Goal: Task Accomplishment & Management: Manage account settings

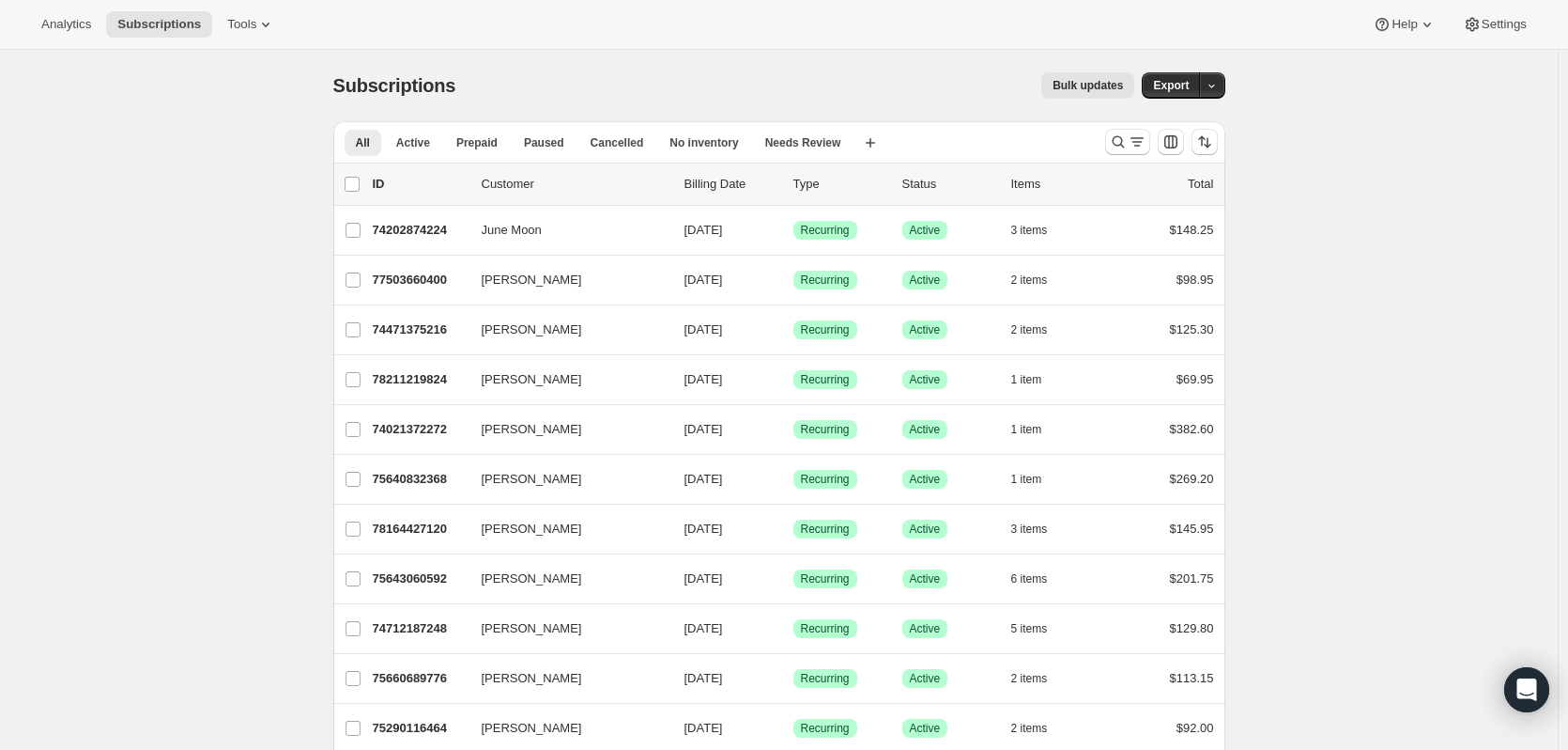
click at [1128, 137] on icon "Search and filter results" at bounding box center [1118, 142] width 19 height 19
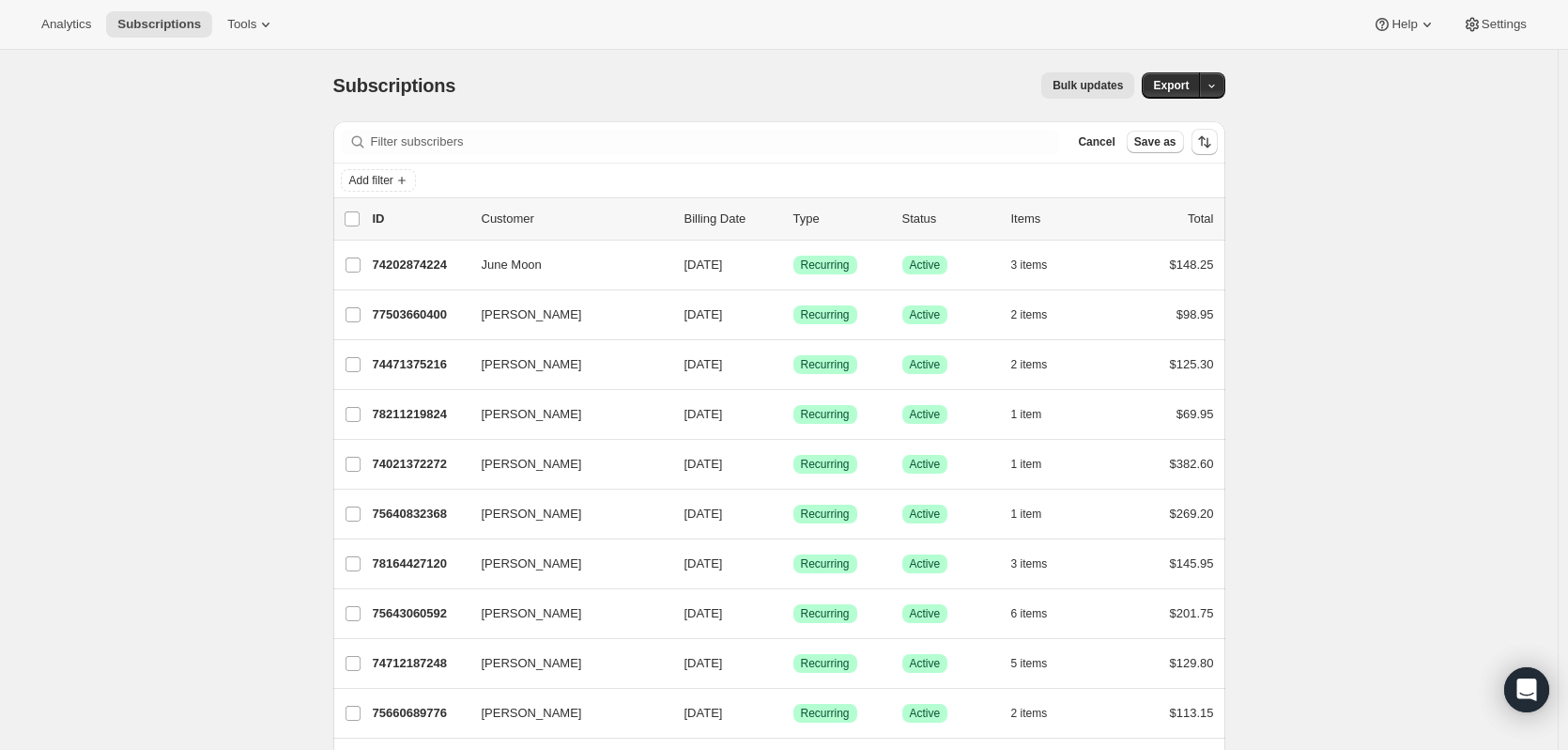
click at [409, 179] on icon "Add filter" at bounding box center [401, 180] width 15 height 15
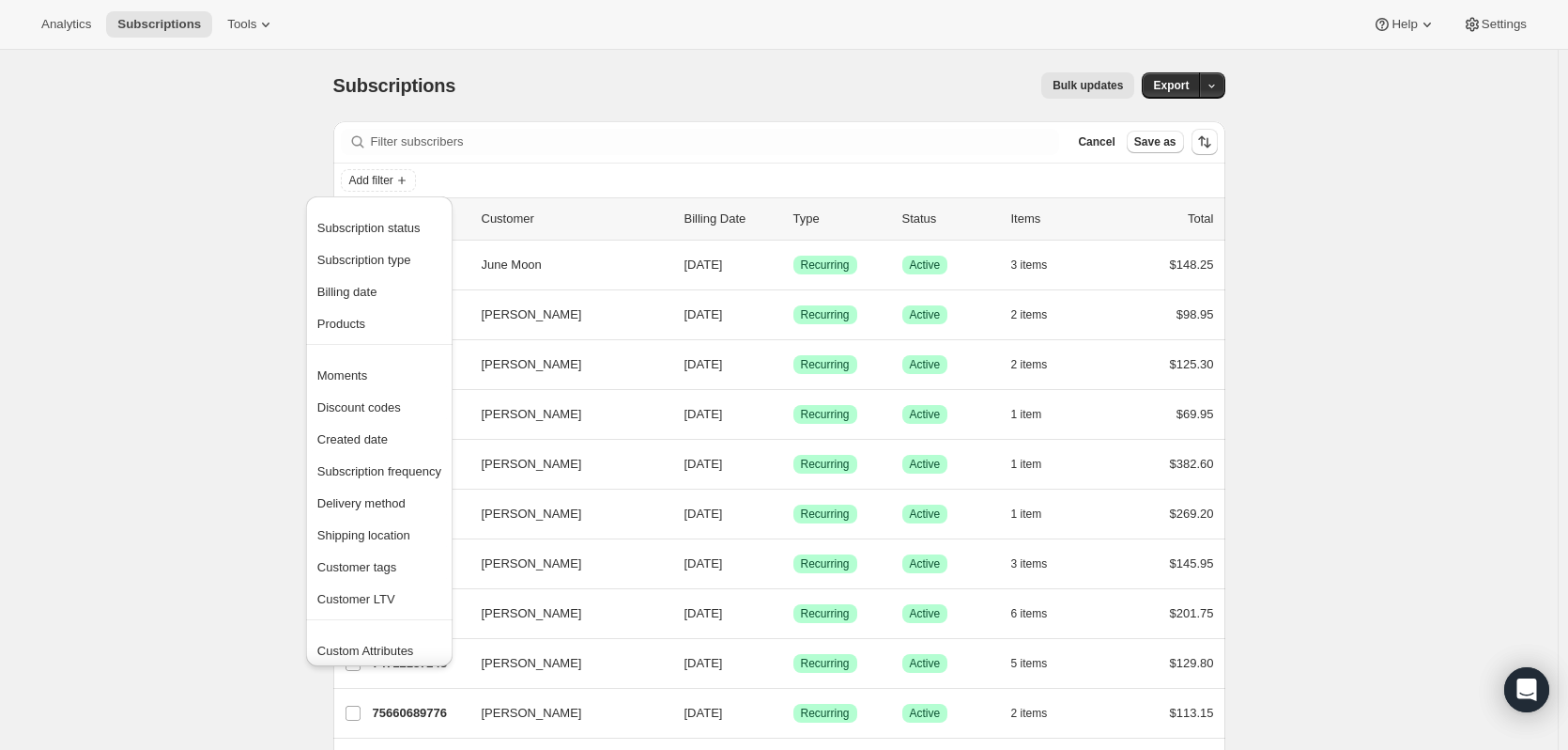
click at [348, 440] on span "Created date" at bounding box center [352, 439] width 71 height 14
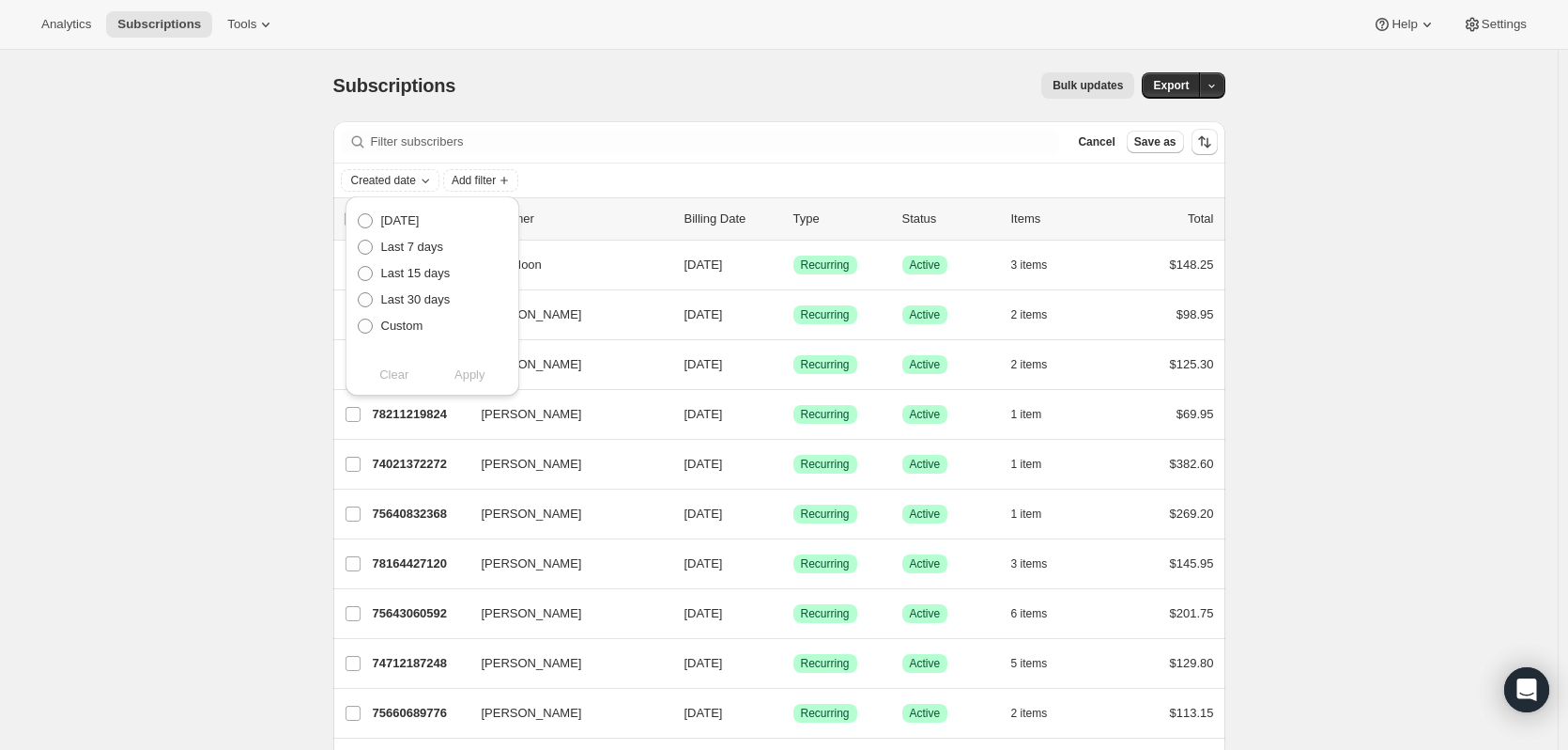
click at [364, 323] on span at bounding box center [364, 326] width 15 height 15
click at [358, 320] on input "Custom" at bounding box center [357, 319] width 1 height 1
radio input "true"
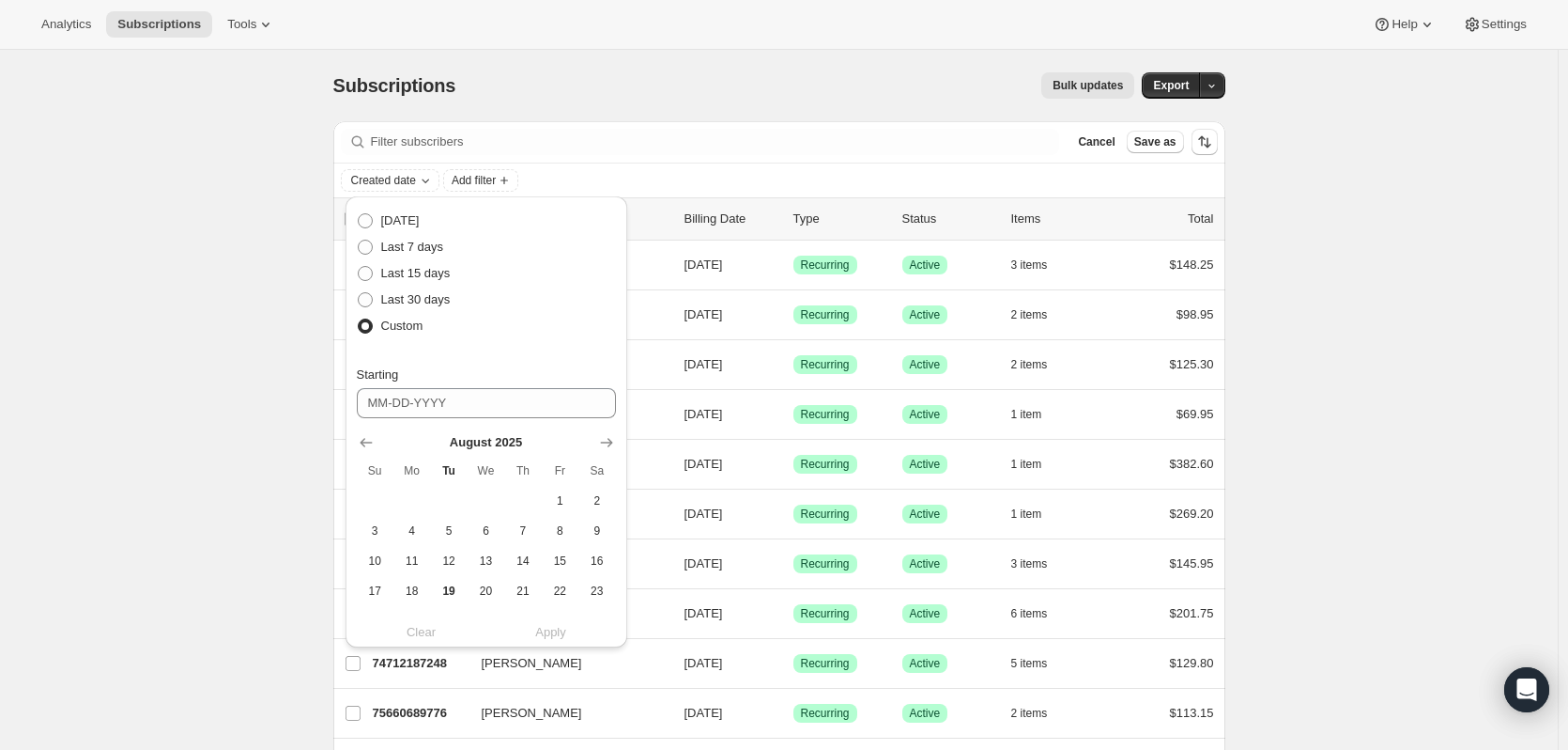
click at [356, 442] on icon "Show previous month, July 2025" at bounding box center [365, 442] width 19 height 19
click at [448, 490] on button "1" at bounding box center [448, 500] width 37 height 30
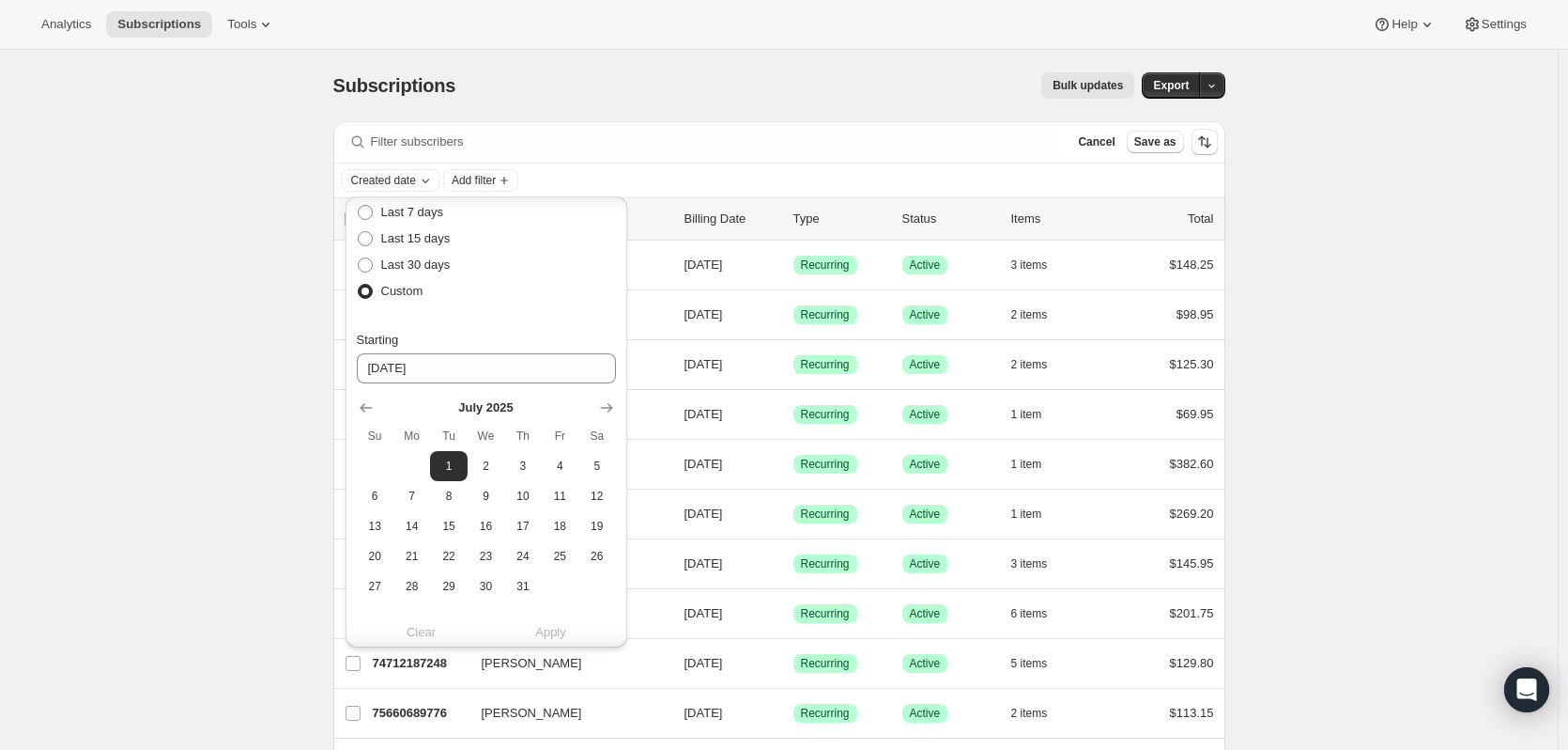
scroll to position [148, 0]
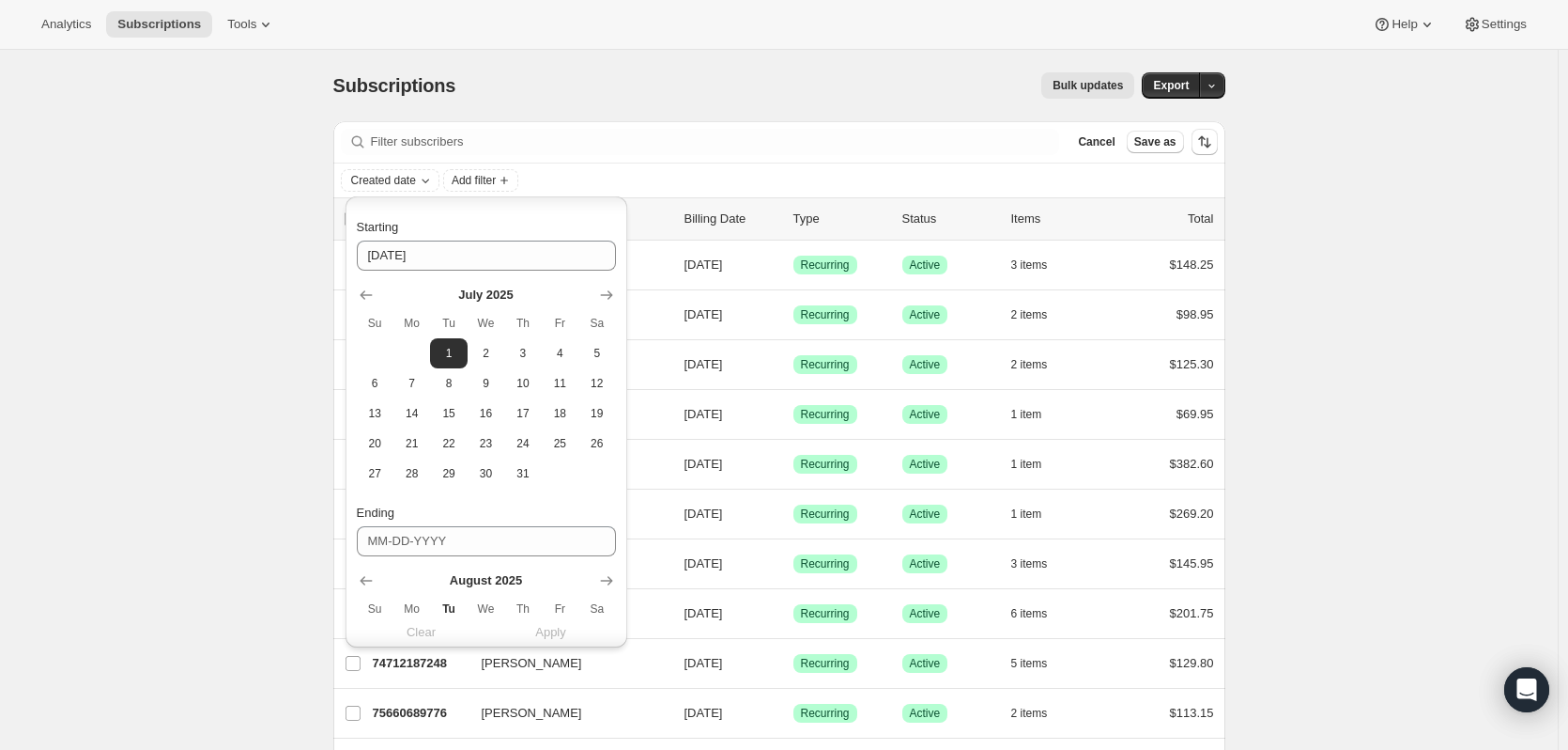
click at [521, 471] on span "31" at bounding box center [523, 473] width 22 height 15
click at [364, 296] on icon "Show previous month, June 2025" at bounding box center [365, 295] width 19 height 19
click at [371, 353] on span "1" at bounding box center [375, 353] width 22 height 15
click at [608, 296] on icon "Show next month, July 2025" at bounding box center [606, 295] width 19 height 19
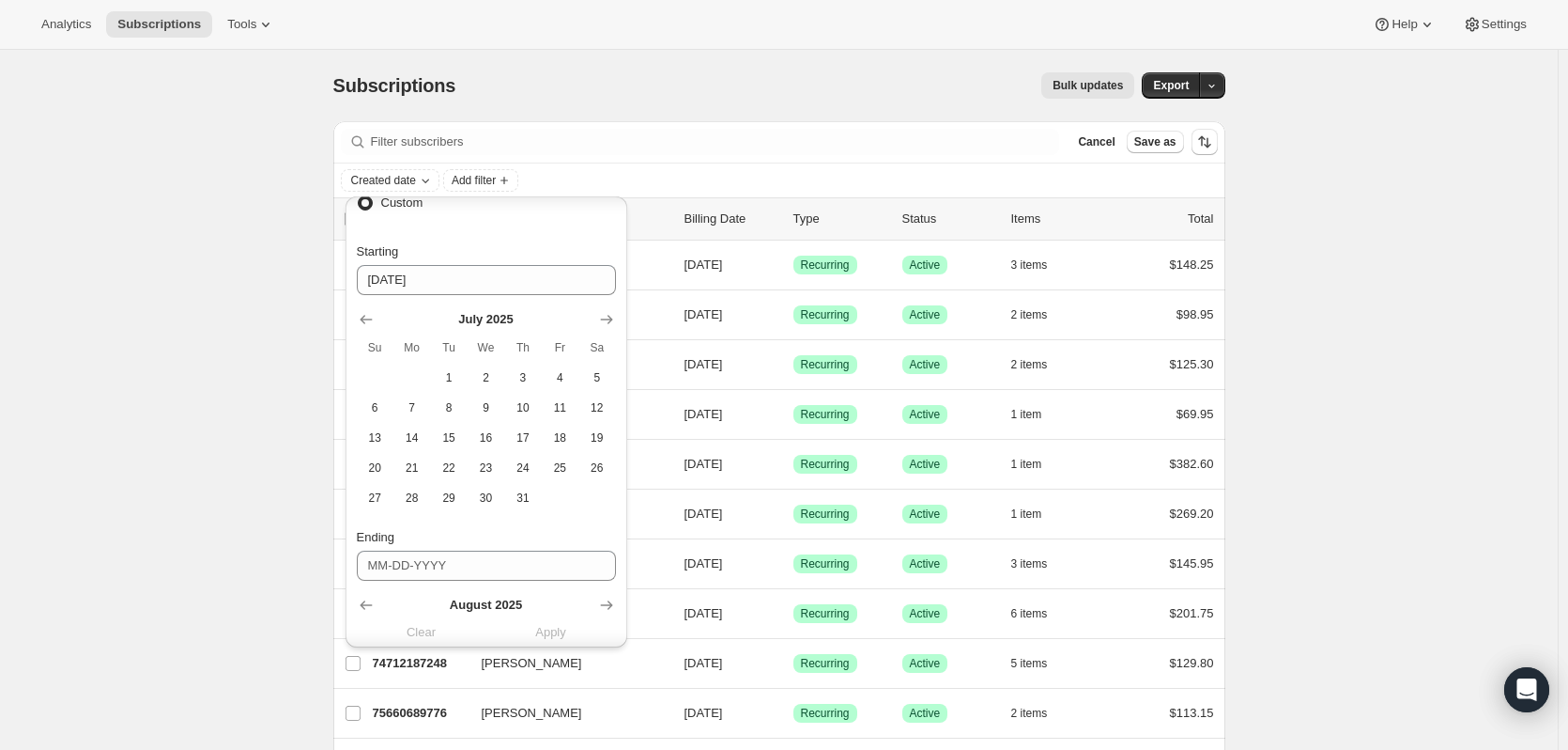
scroll to position [115, 0]
click at [366, 322] on icon "Show previous month, June 2025" at bounding box center [365, 328] width 19 height 19
click at [406, 513] on button "30" at bounding box center [411, 506] width 37 height 30
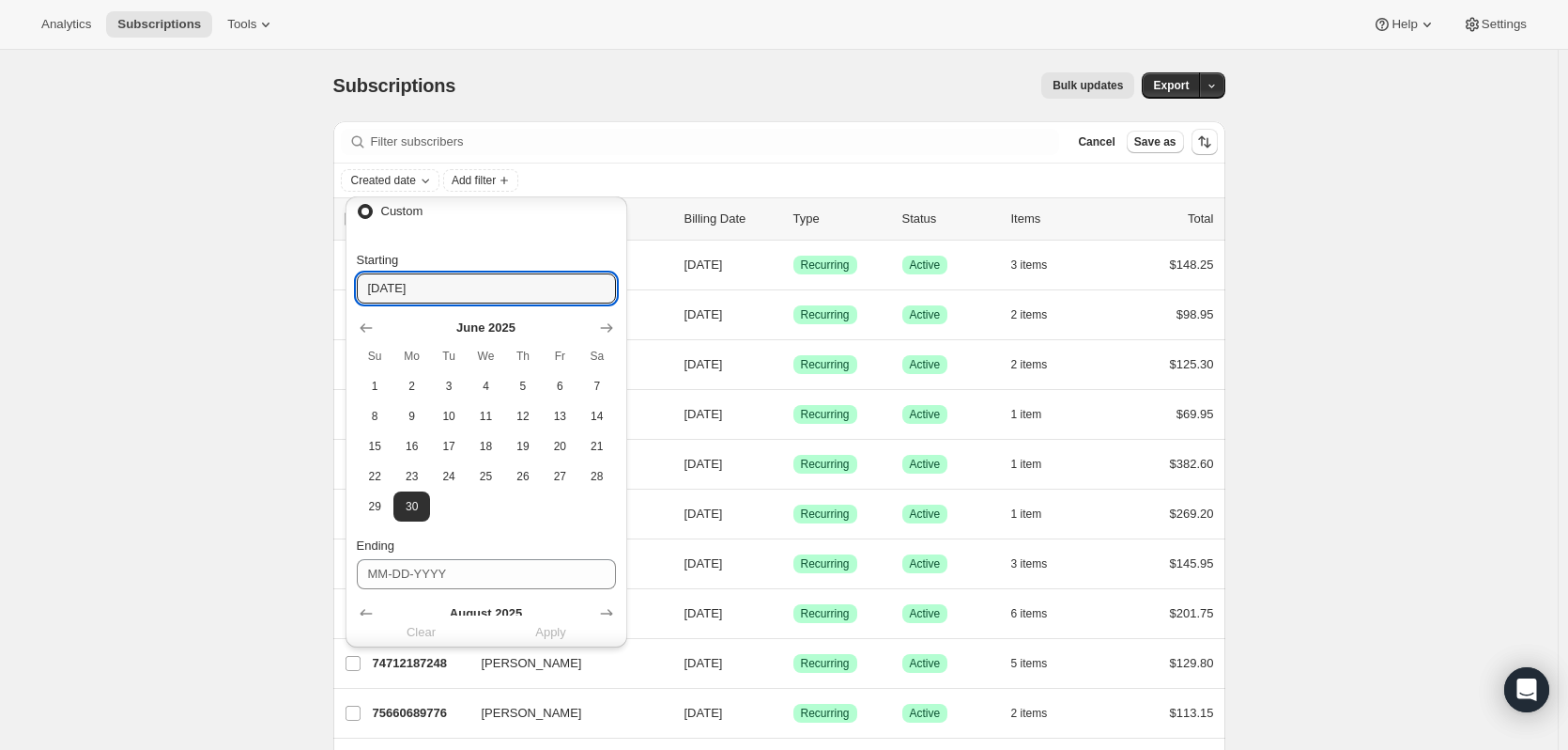
click at [414, 292] on input "[DATE]" at bounding box center [486, 289] width 260 height 30
click at [368, 325] on icon "Show previous month, May 2025" at bounding box center [365, 328] width 19 height 19
click at [376, 289] on input "[DATE]" at bounding box center [486, 289] width 260 height 30
click at [608, 324] on icon "Show next month, June 2025" at bounding box center [606, 328] width 19 height 19
click at [371, 386] on span "1" at bounding box center [375, 385] width 22 height 15
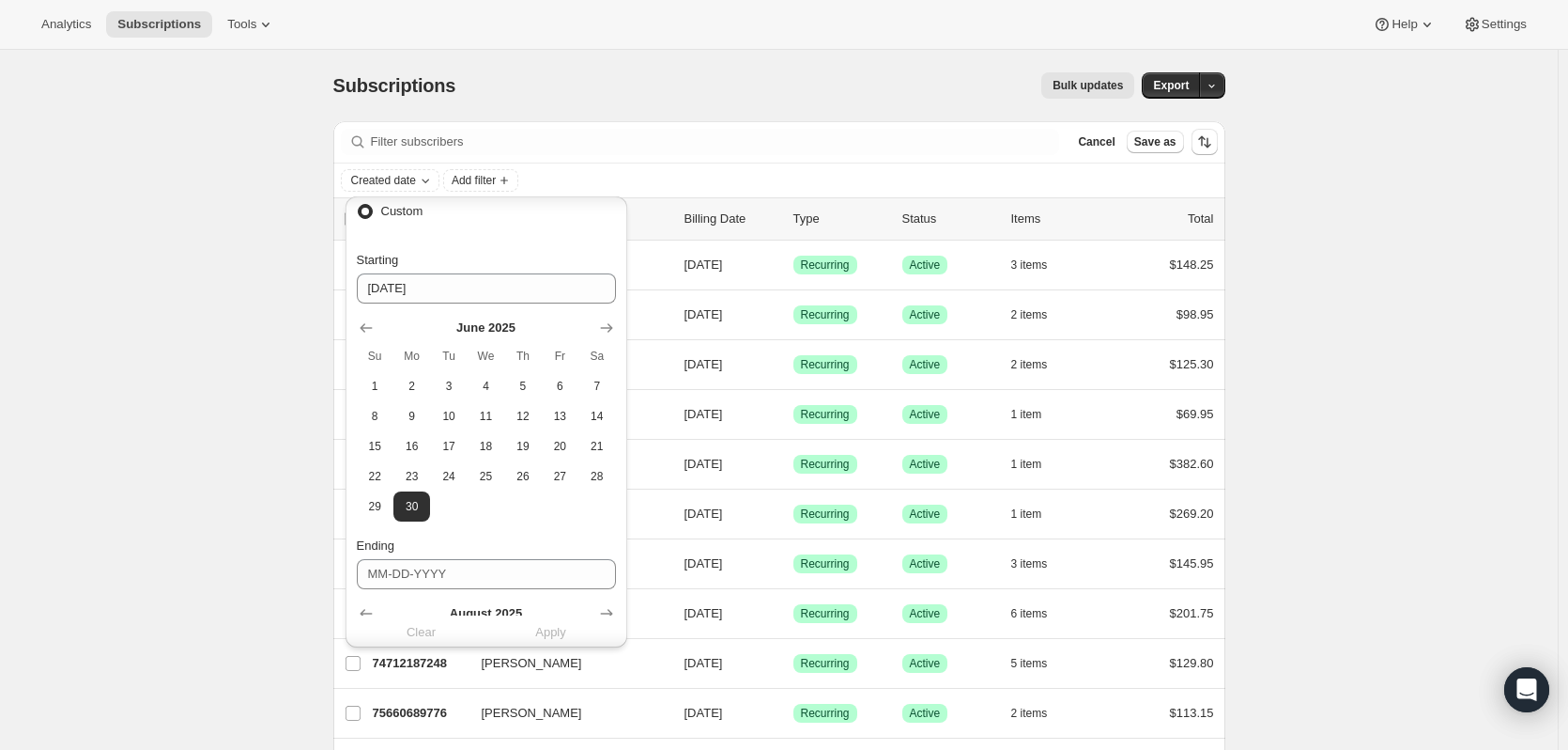
type input "[DATE]"
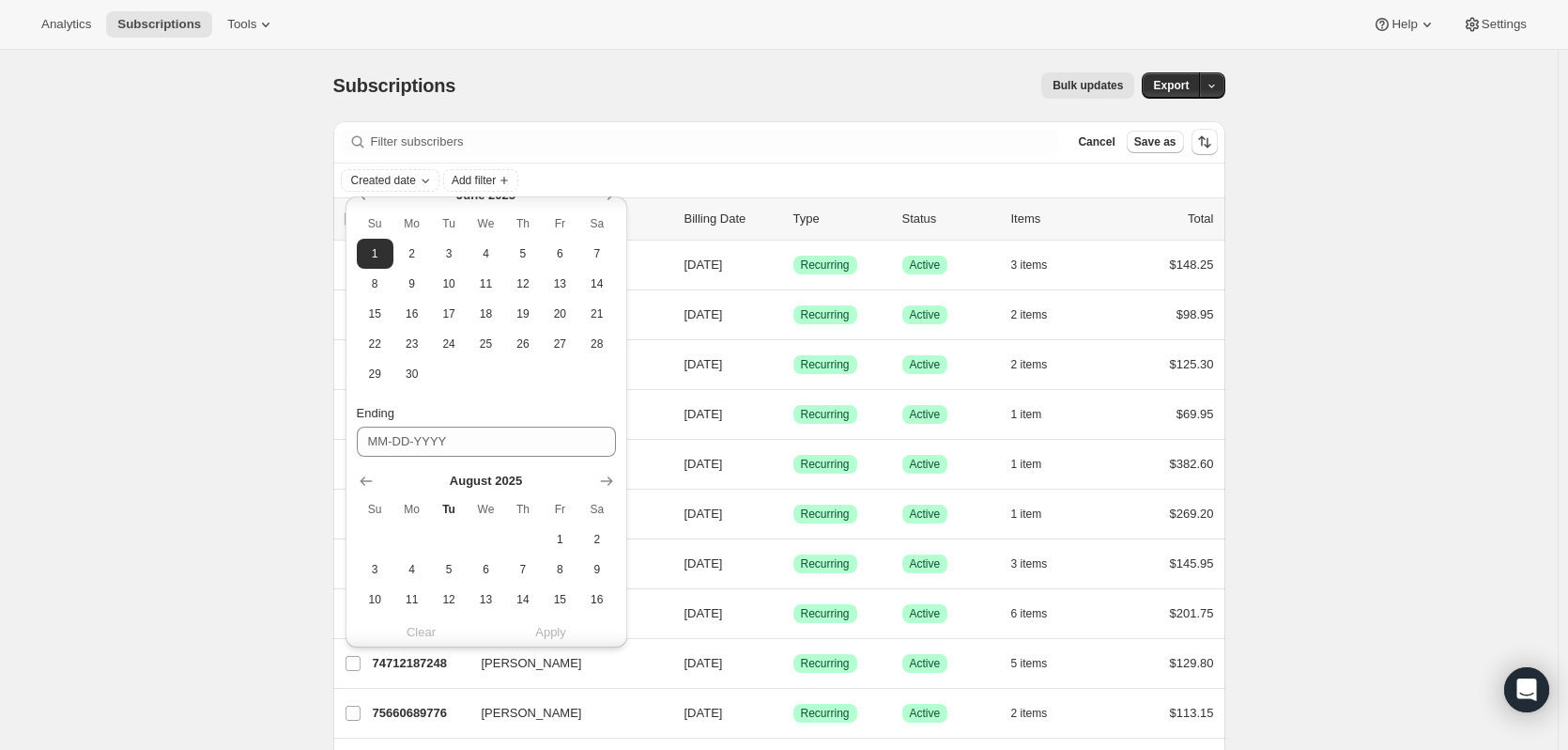
scroll to position [277, 0]
click at [360, 445] on icon "Show previous month, July 2025" at bounding box center [365, 451] width 19 height 19
click at [360, 445] on icon "Show previous month, June 2025" at bounding box center [365, 451] width 19 height 19
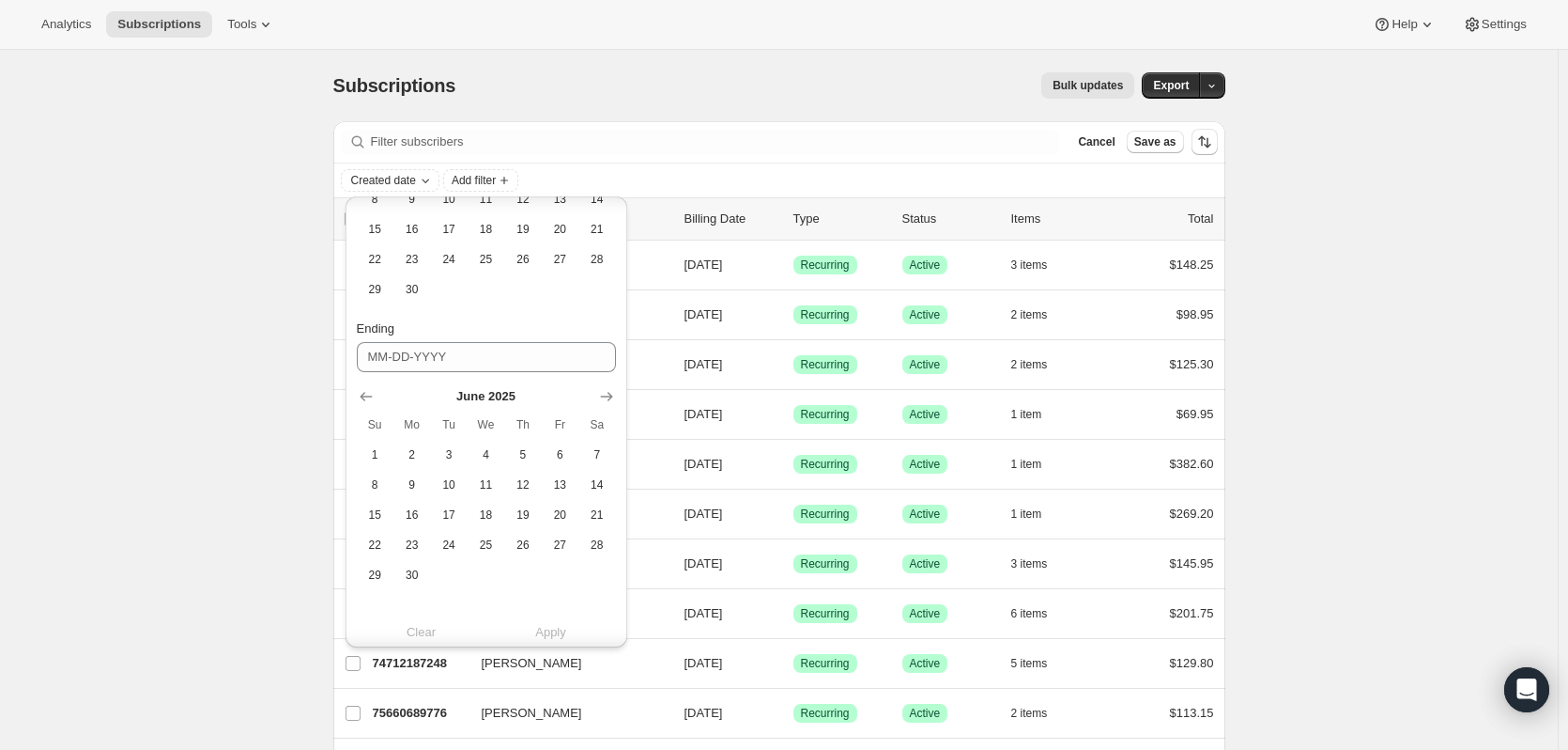
scroll to position [338, 0]
click at [414, 571] on span "30" at bounding box center [412, 568] width 22 height 15
type input "[DATE]"
click at [556, 632] on span "Apply" at bounding box center [550, 632] width 31 height 19
click at [557, 629] on span "Apply" at bounding box center [550, 632] width 31 height 19
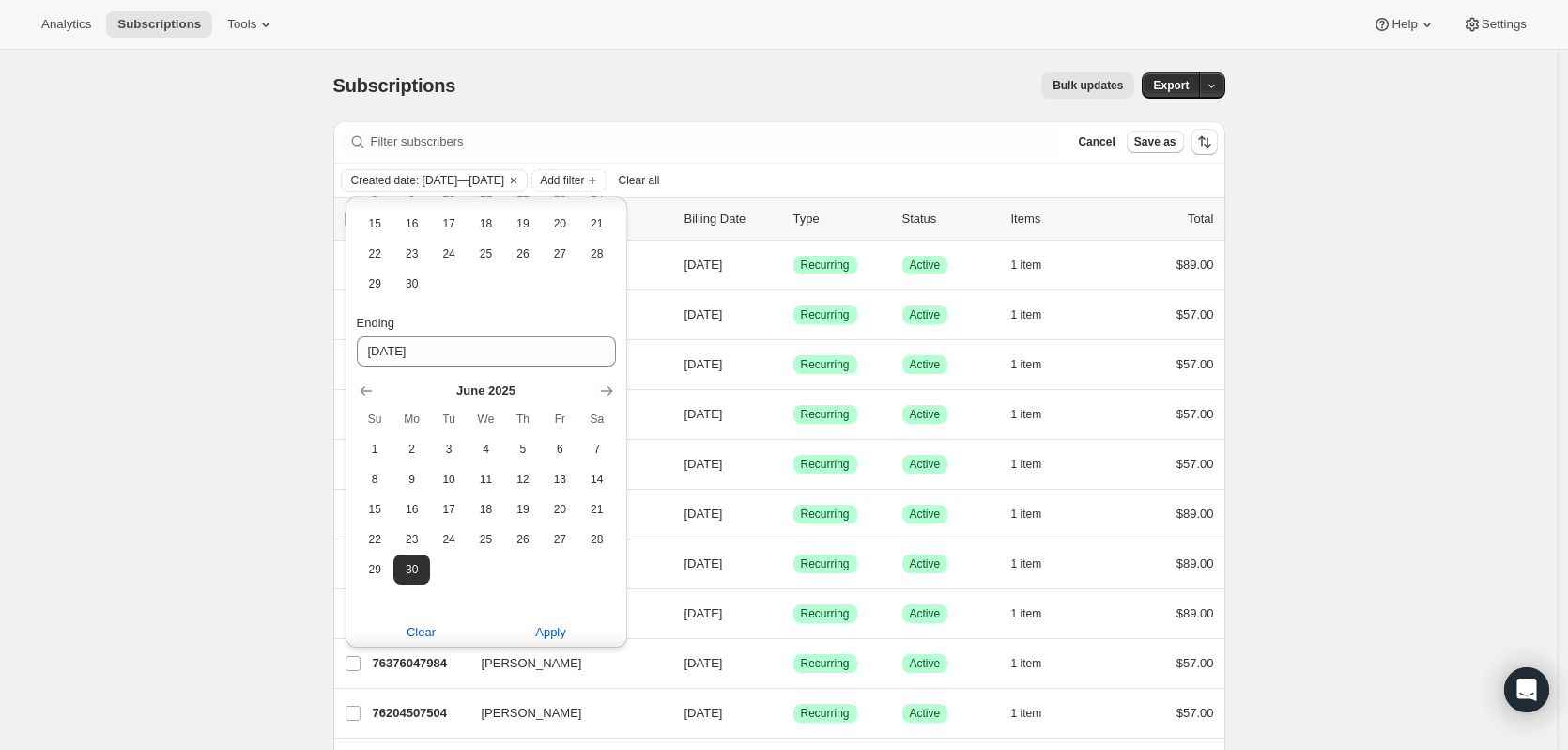
click at [799, 9] on div "Analytics Subscriptions Tools Help Settings" at bounding box center [784, 25] width 1568 height 50
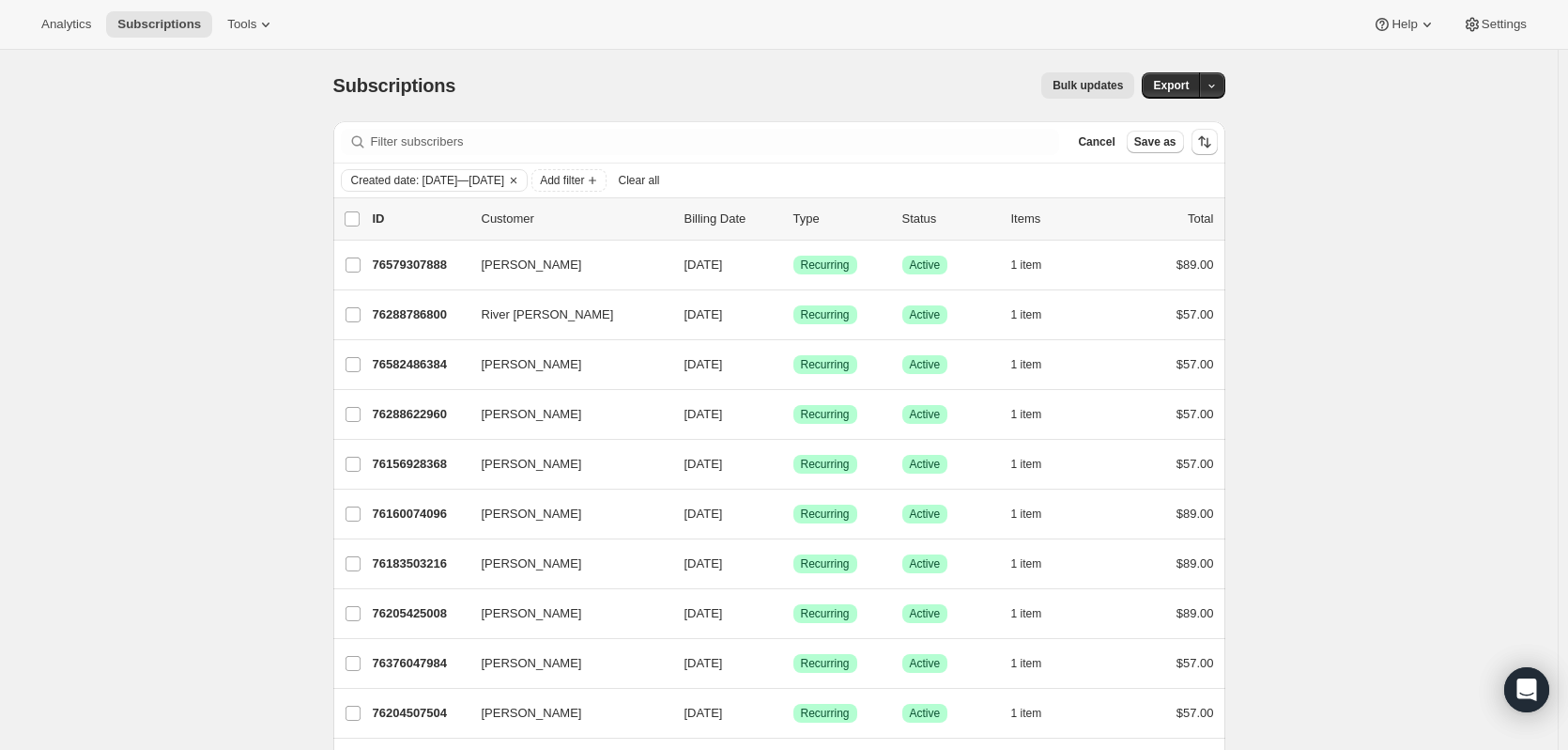
click at [600, 173] on icon "Add filter" at bounding box center [592, 180] width 15 height 15
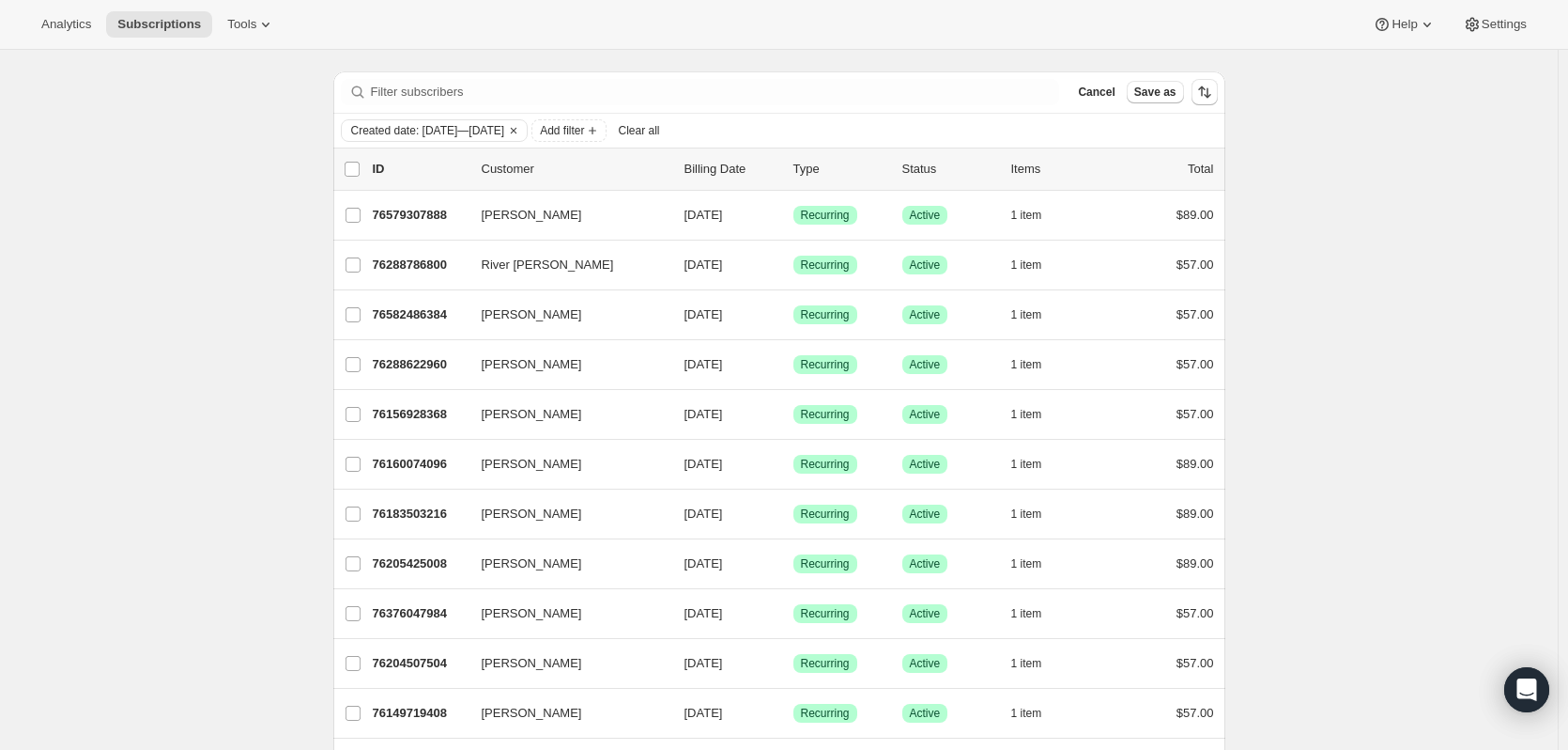
scroll to position [0, 0]
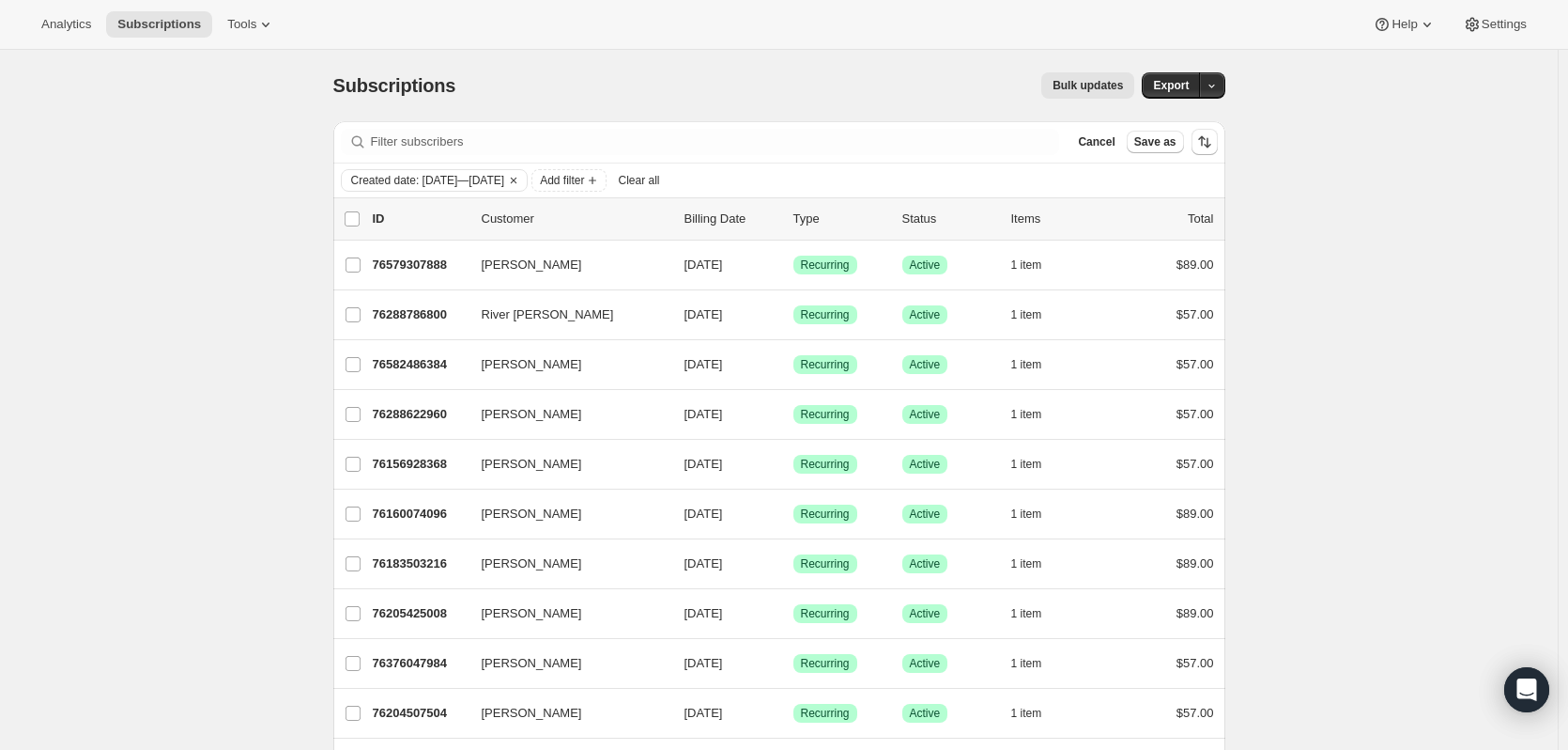
click at [623, 167] on div "Created date: [DATE]—[DATE] Add filter Clear all" at bounding box center [780, 181] width 892 height 34
click at [584, 181] on span "Add filter" at bounding box center [562, 180] width 44 height 15
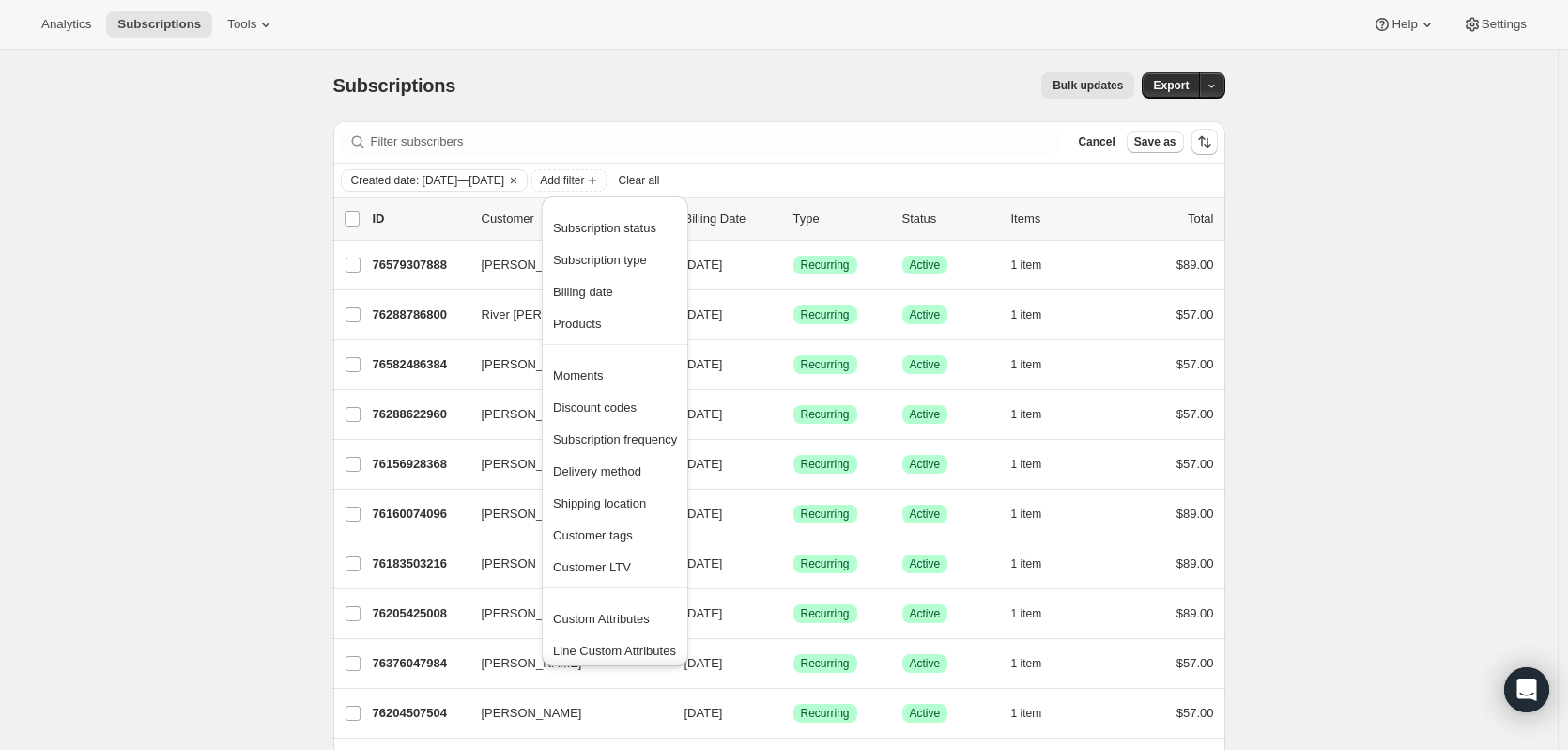
click at [590, 319] on span "Products" at bounding box center [577, 324] width 48 height 14
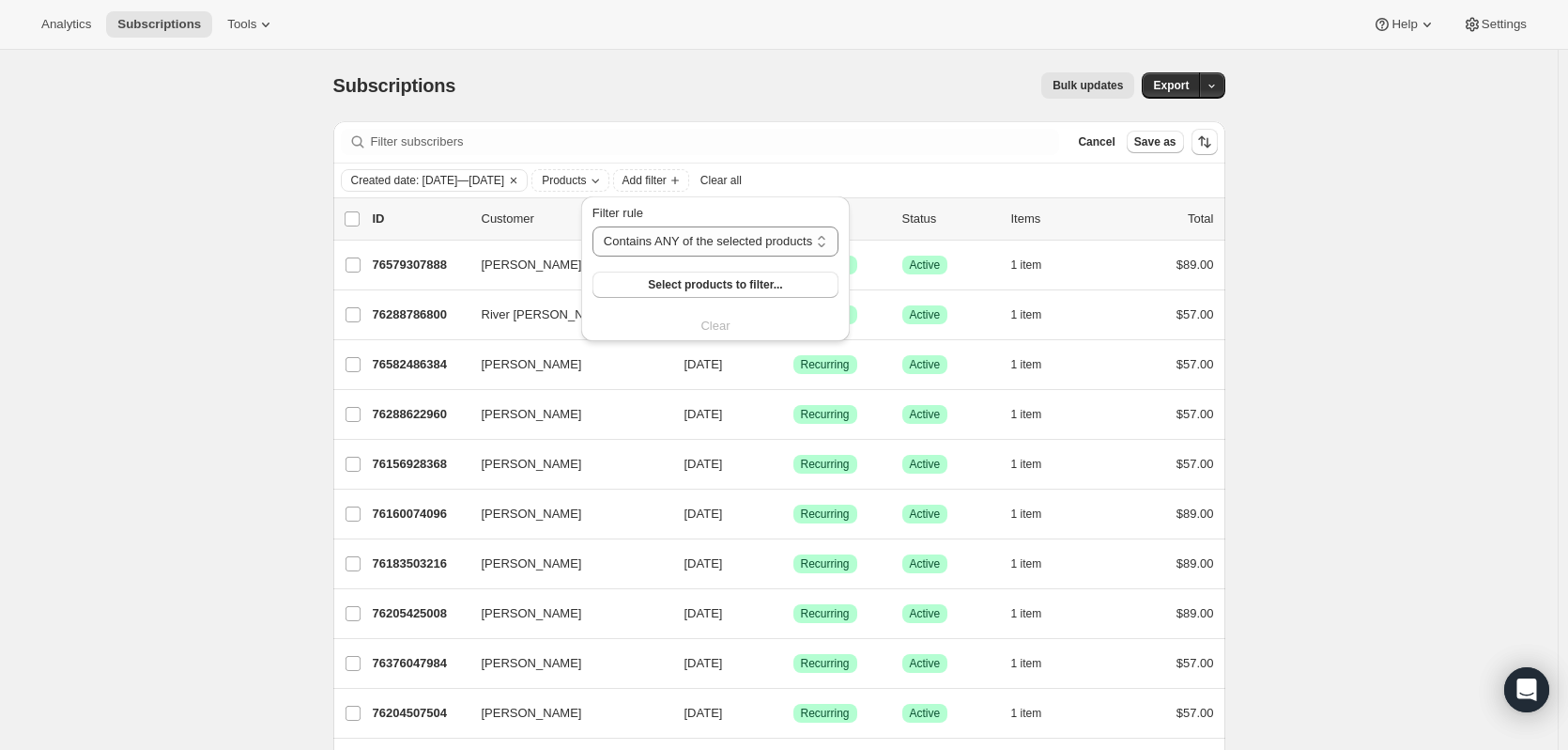
click at [636, 235] on select "Contains ANY of the selected products Contains ALL of the selected products Con…" at bounding box center [715, 242] width 246 height 30
drag, startPoint x: 756, startPoint y: 66, endPoint x: 749, endPoint y: 266, distance: 200.1
click at [756, 67] on div "Subscriptions. This page is ready Subscriptions Bulk updates More actions Bulk …" at bounding box center [780, 85] width 892 height 71
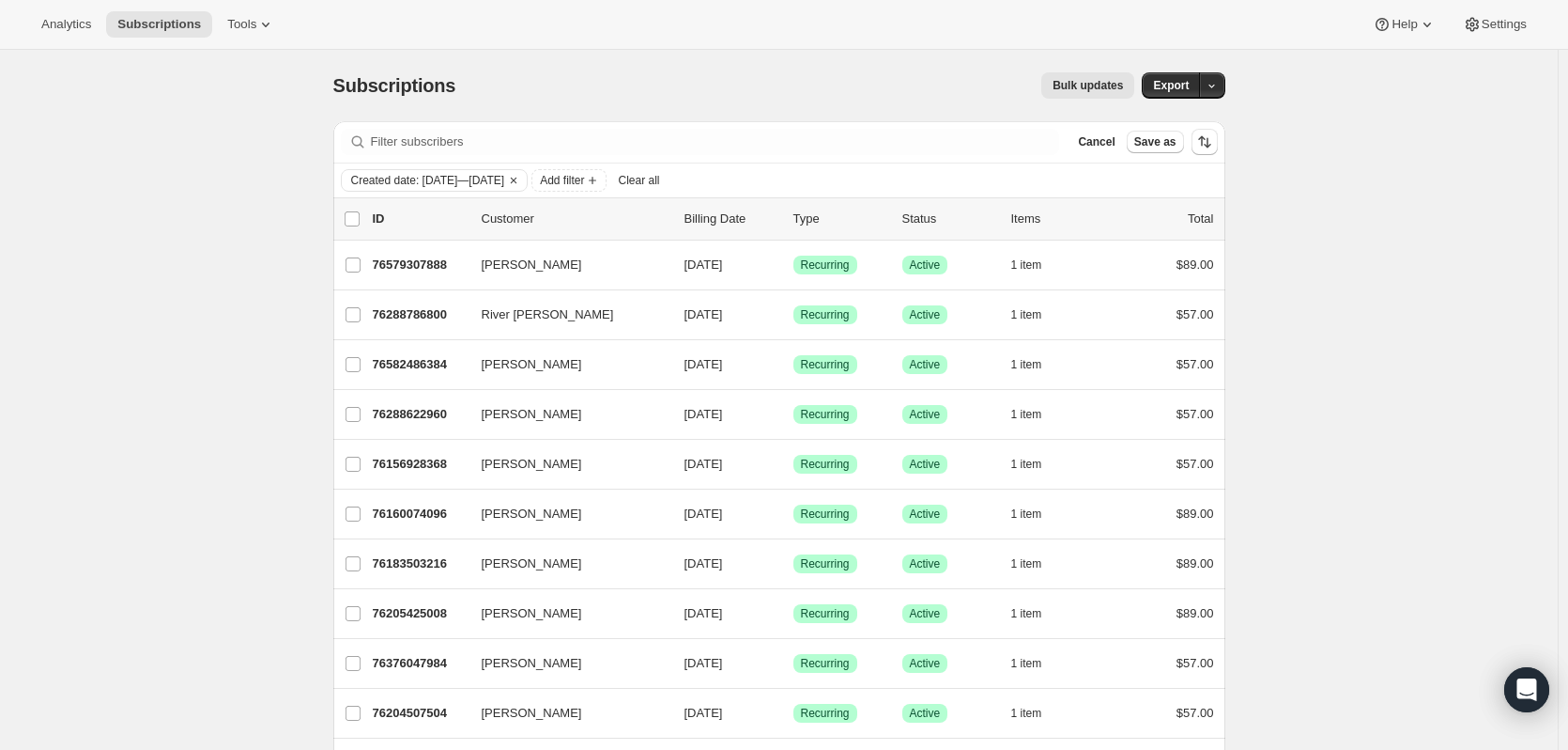
click at [584, 177] on span "Add filter" at bounding box center [562, 180] width 44 height 15
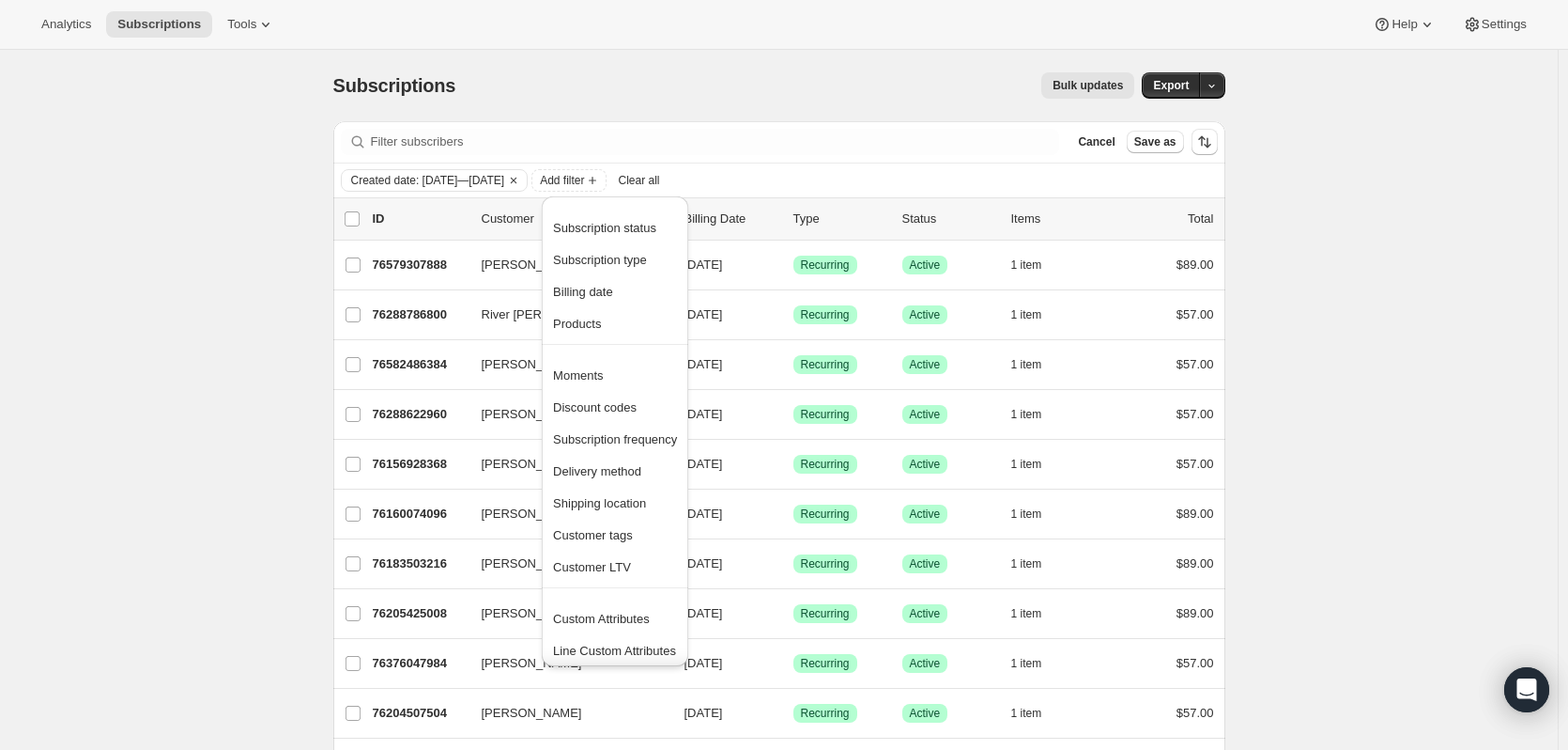
click at [572, 317] on span "Products" at bounding box center [577, 324] width 48 height 14
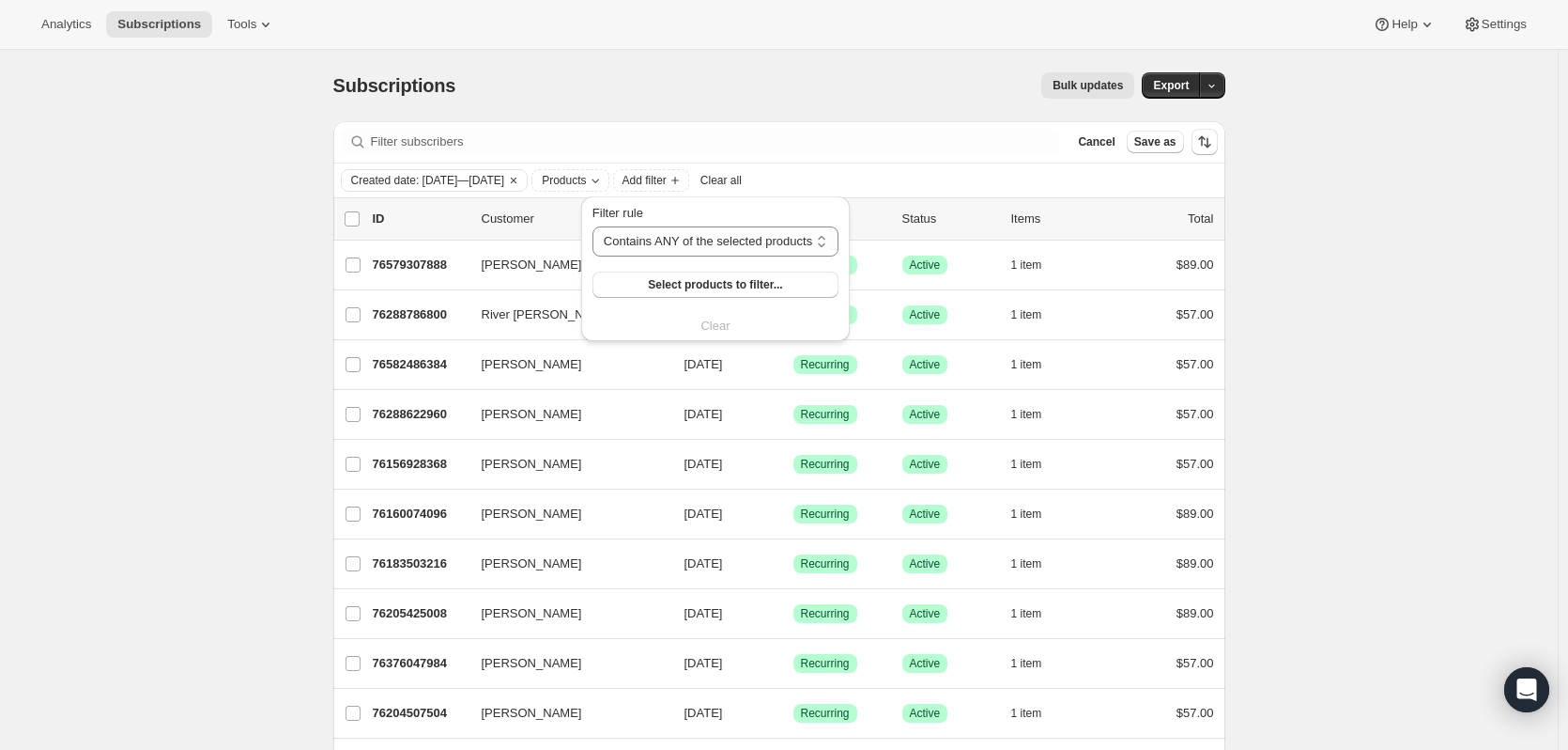
click at [656, 285] on span "Select products to filter..." at bounding box center [715, 284] width 135 height 15
drag, startPoint x: 17, startPoint y: 149, endPoint x: 295, endPoint y: 214, distance: 285.5
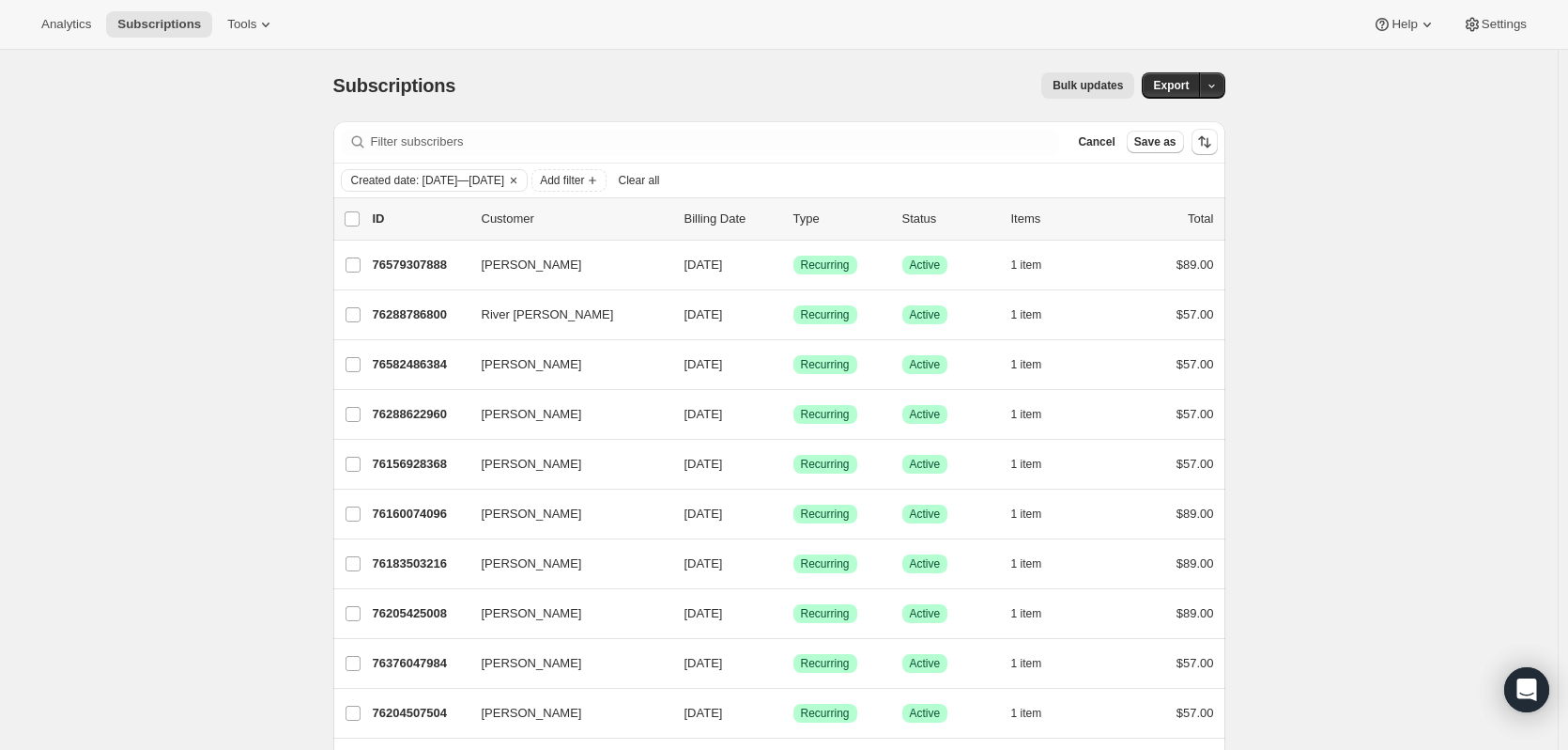
click at [584, 182] on span "Add filter" at bounding box center [562, 180] width 44 height 15
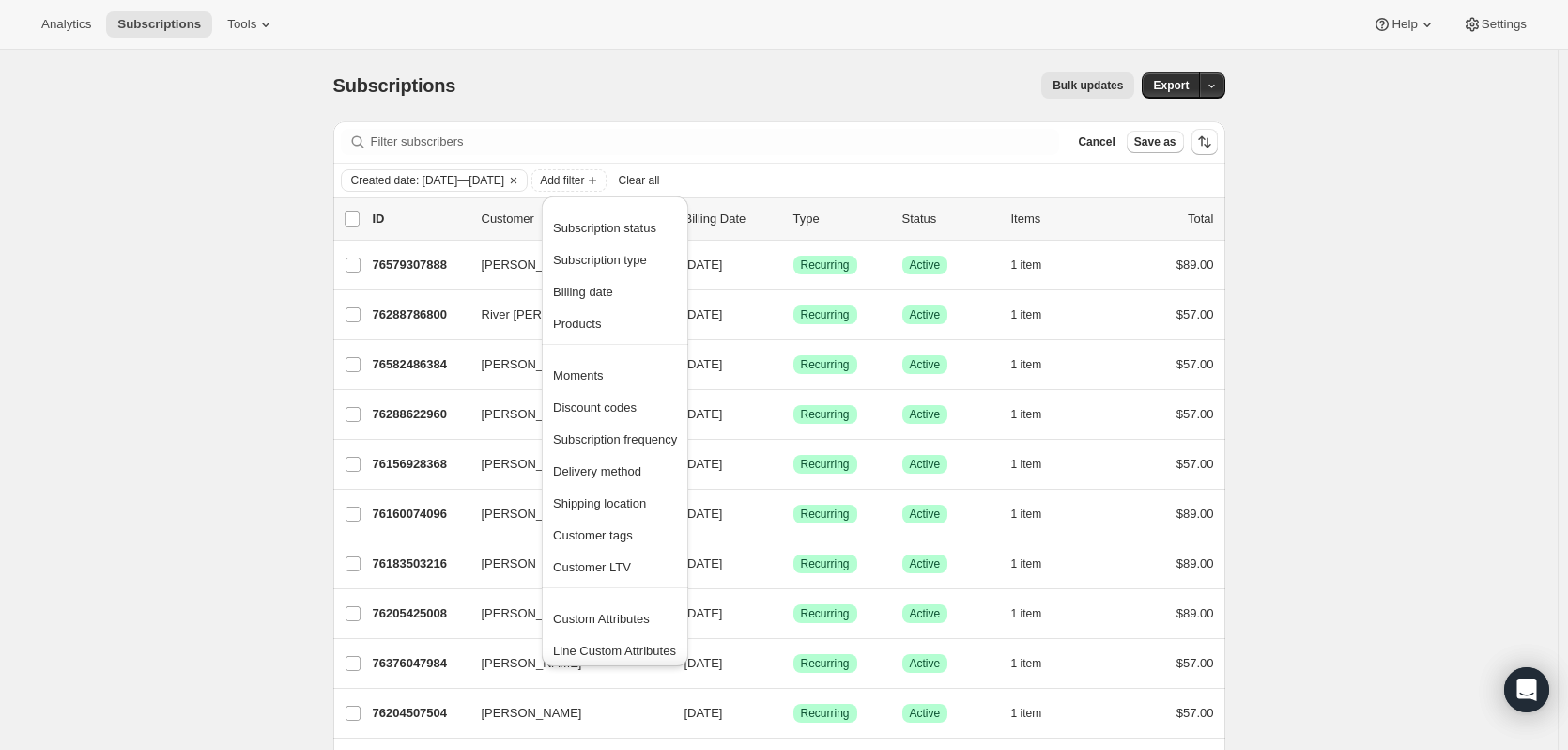
click at [580, 324] on span "Products" at bounding box center [577, 324] width 48 height 14
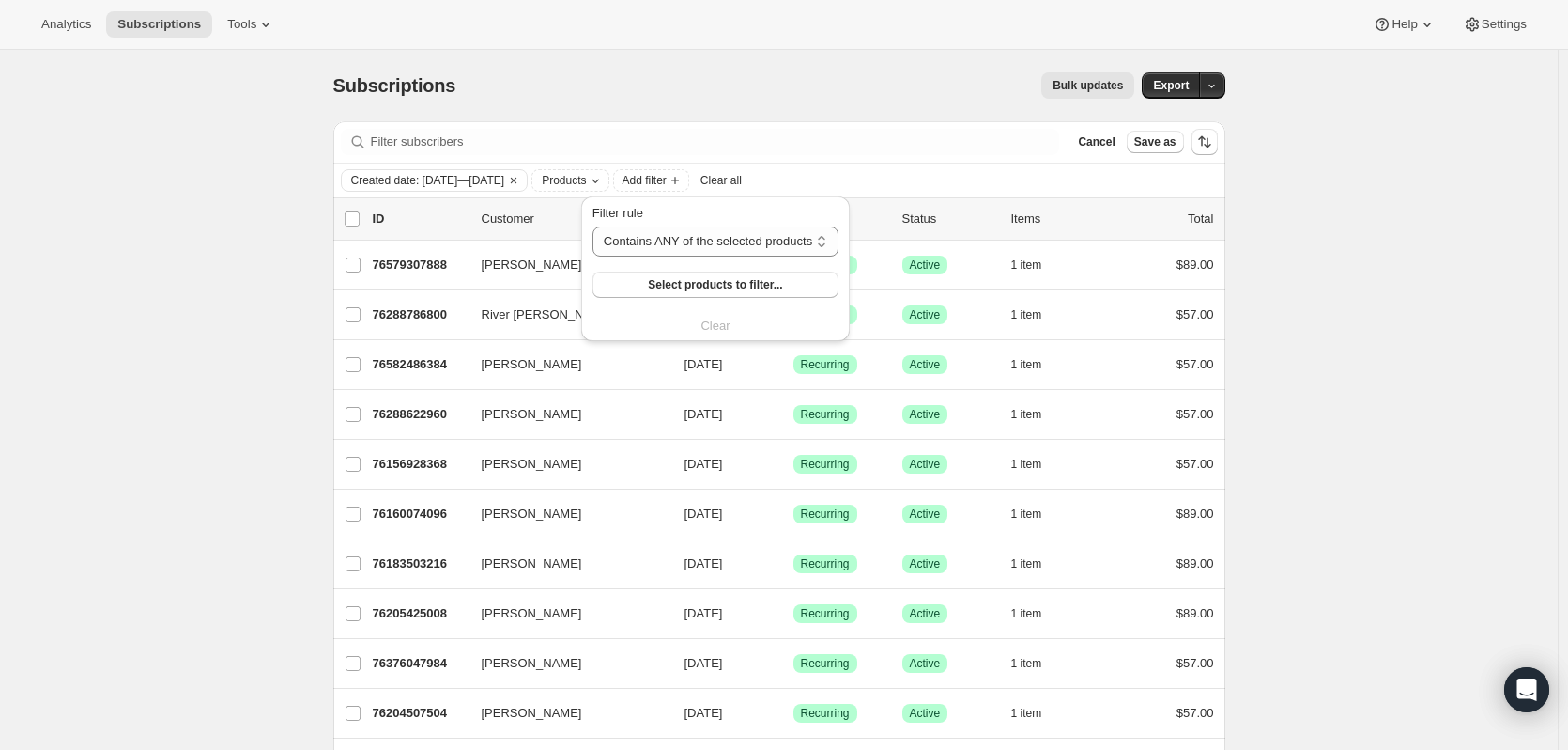
click at [697, 281] on span "Select products to filter..." at bounding box center [715, 284] width 135 height 15
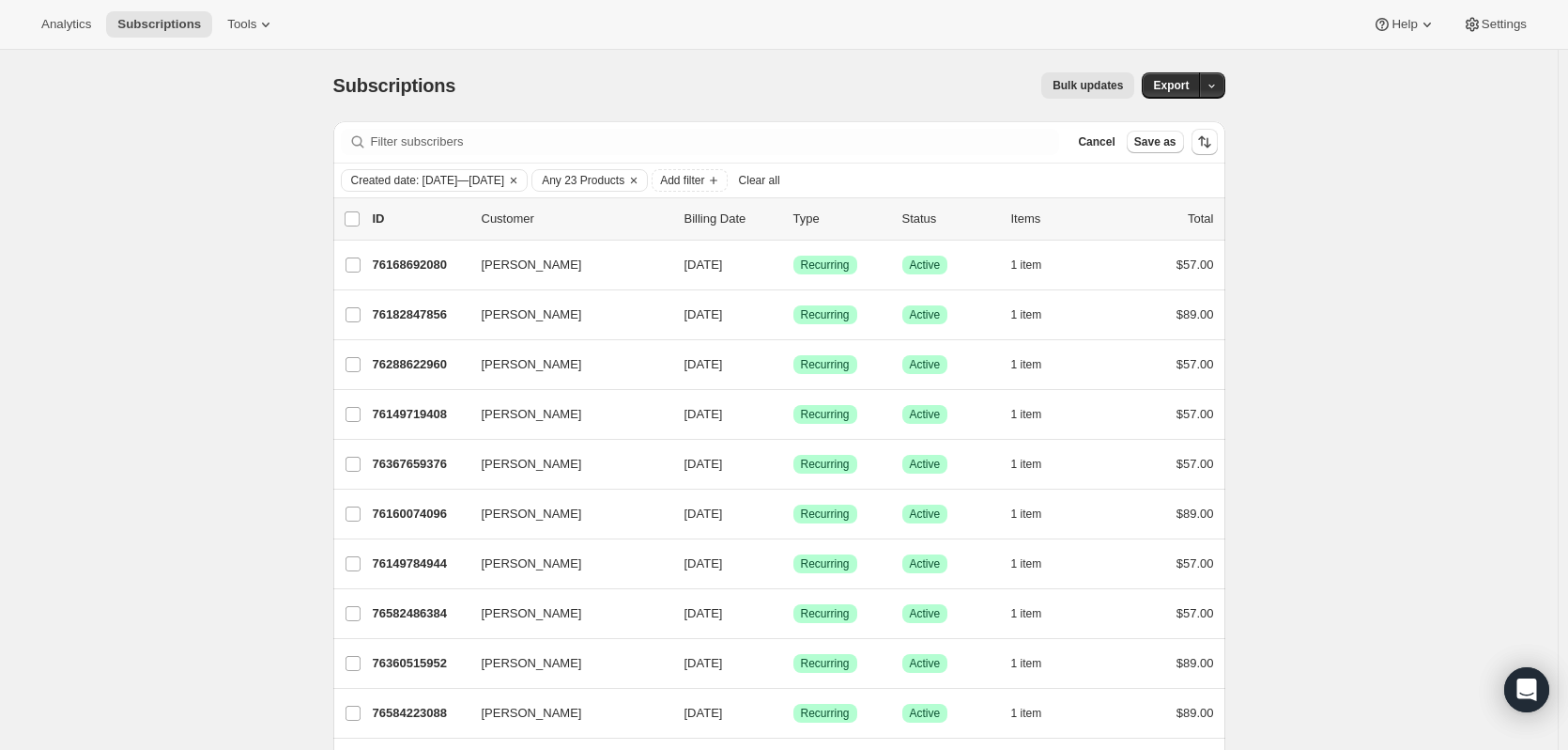
click at [521, 177] on icon "Clear" at bounding box center [513, 180] width 15 height 15
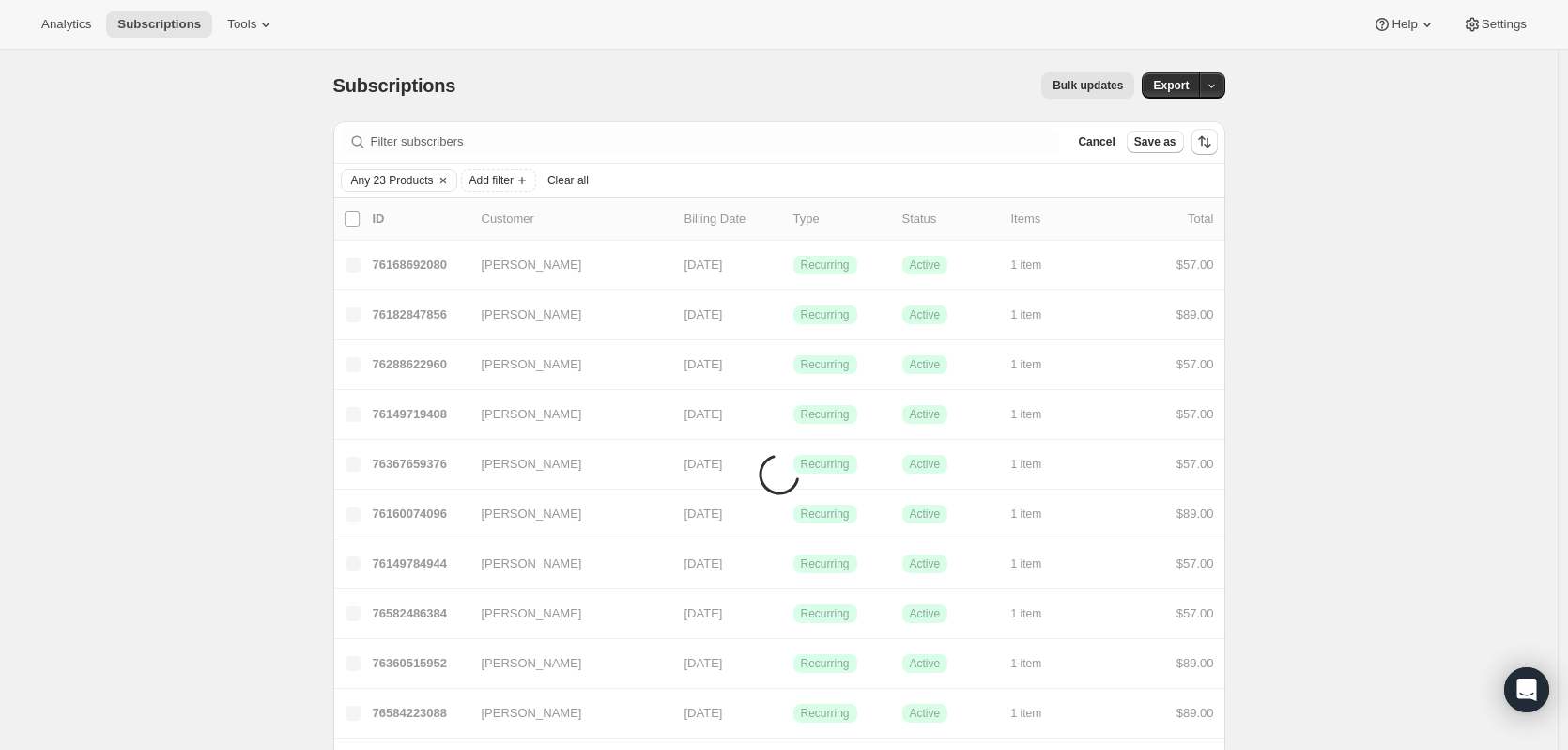
click at [448, 177] on icon "Clear" at bounding box center [442, 180] width 15 height 15
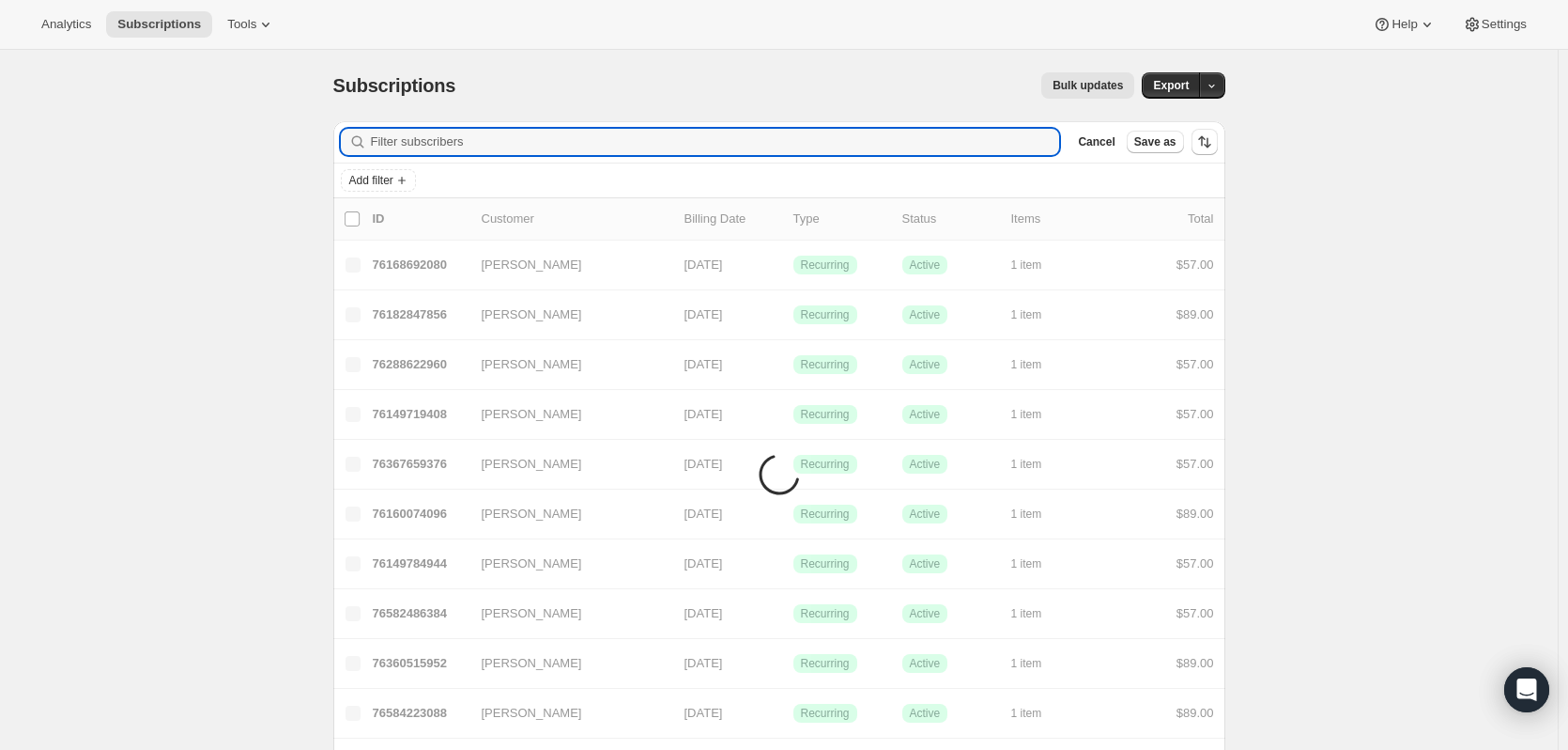
click at [442, 137] on input "Filter subscribers" at bounding box center [716, 142] width 689 height 26
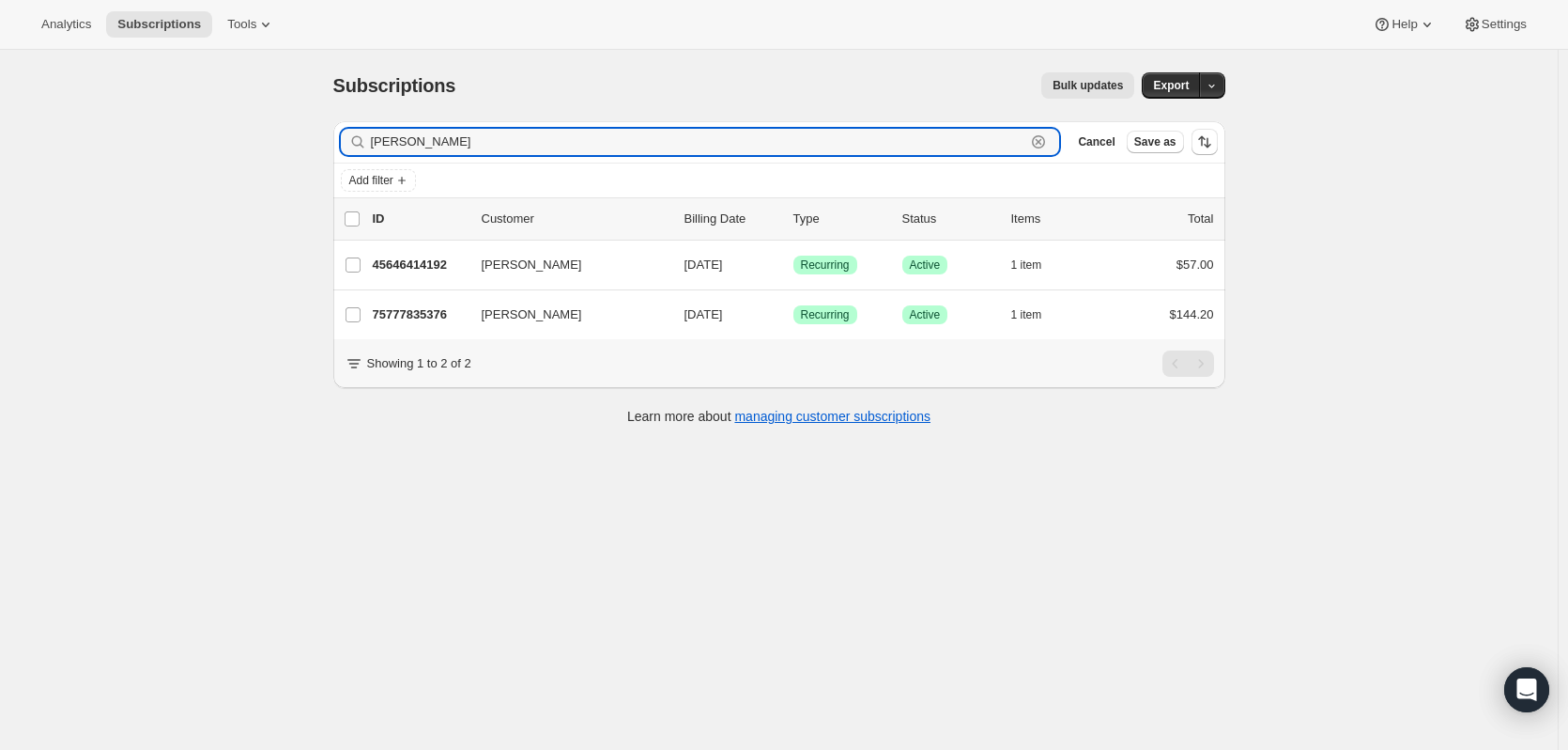
type input "[PERSON_NAME]"
click at [1058, 312] on icon "button" at bounding box center [1052, 315] width 19 height 19
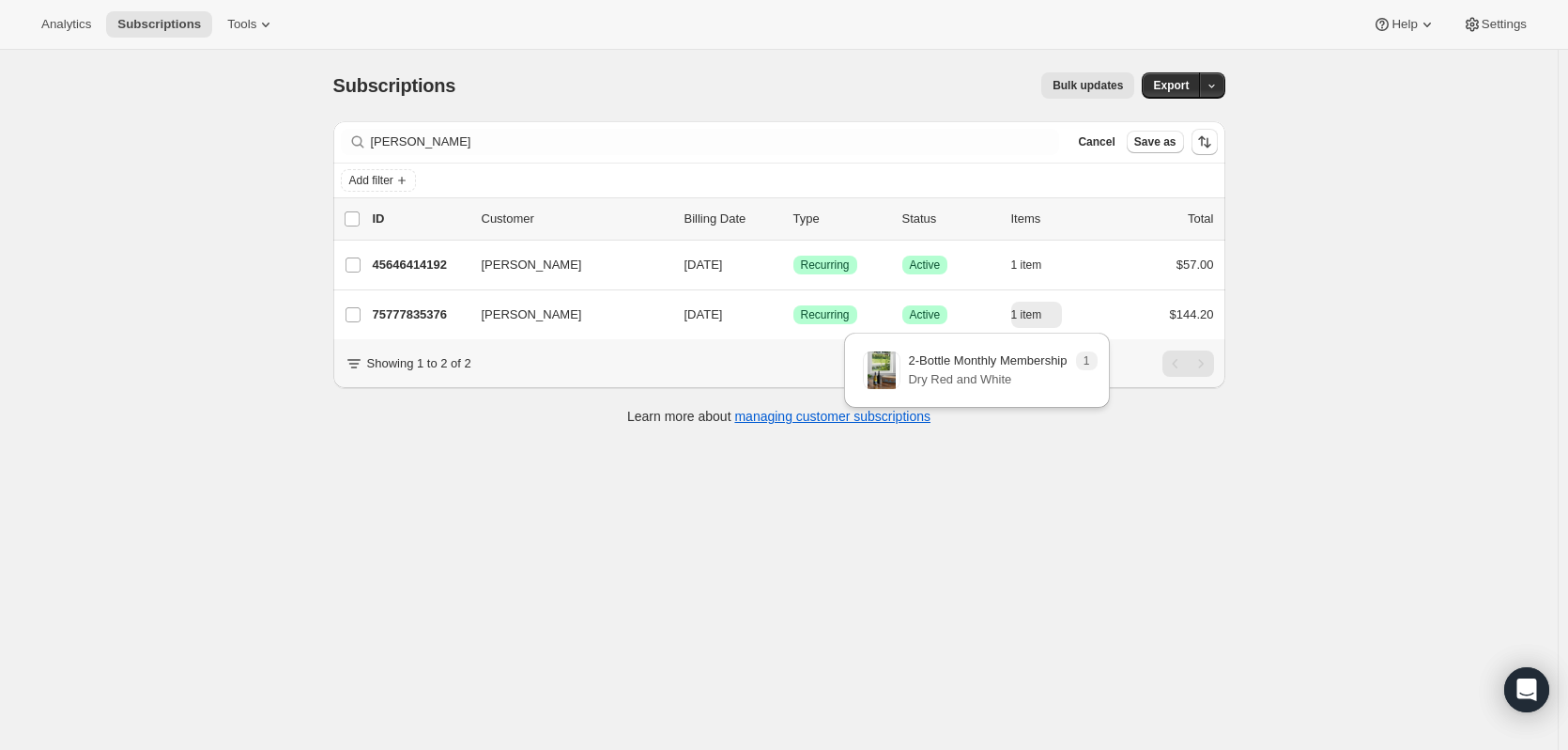
click at [1059, 257] on icon "button" at bounding box center [1052, 265] width 19 height 19
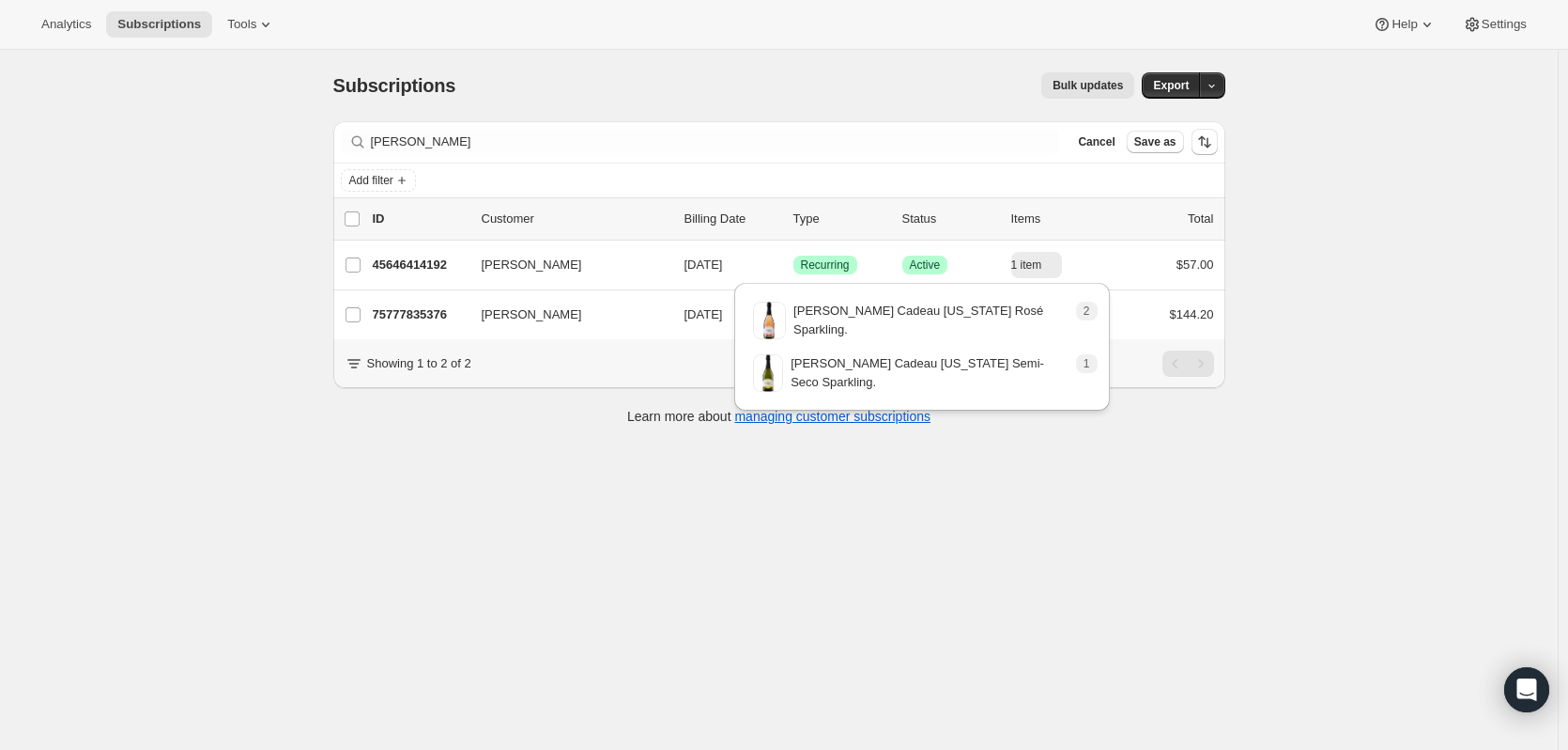
click at [417, 261] on p "45646414192" at bounding box center [419, 265] width 94 height 19
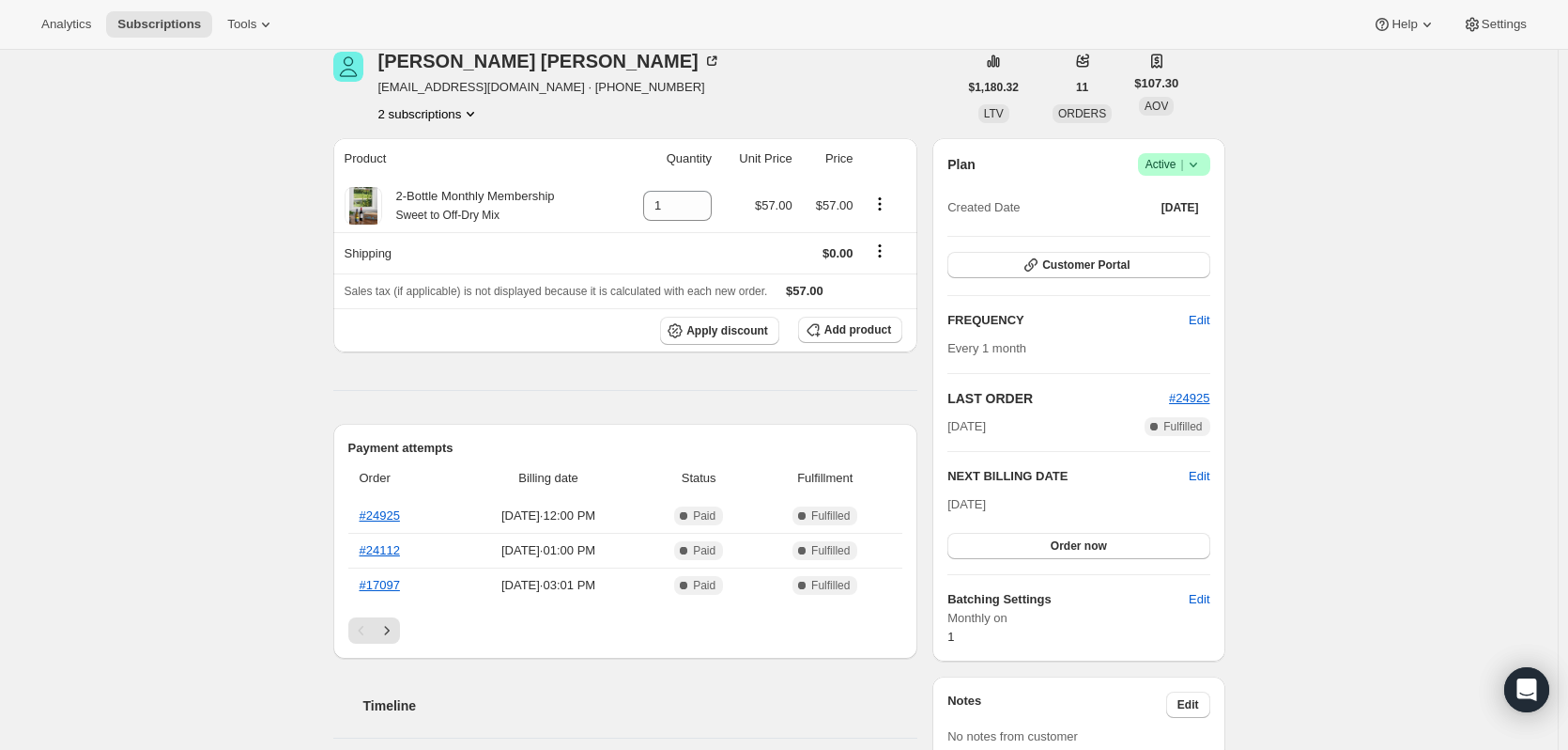
scroll to position [94, 0]
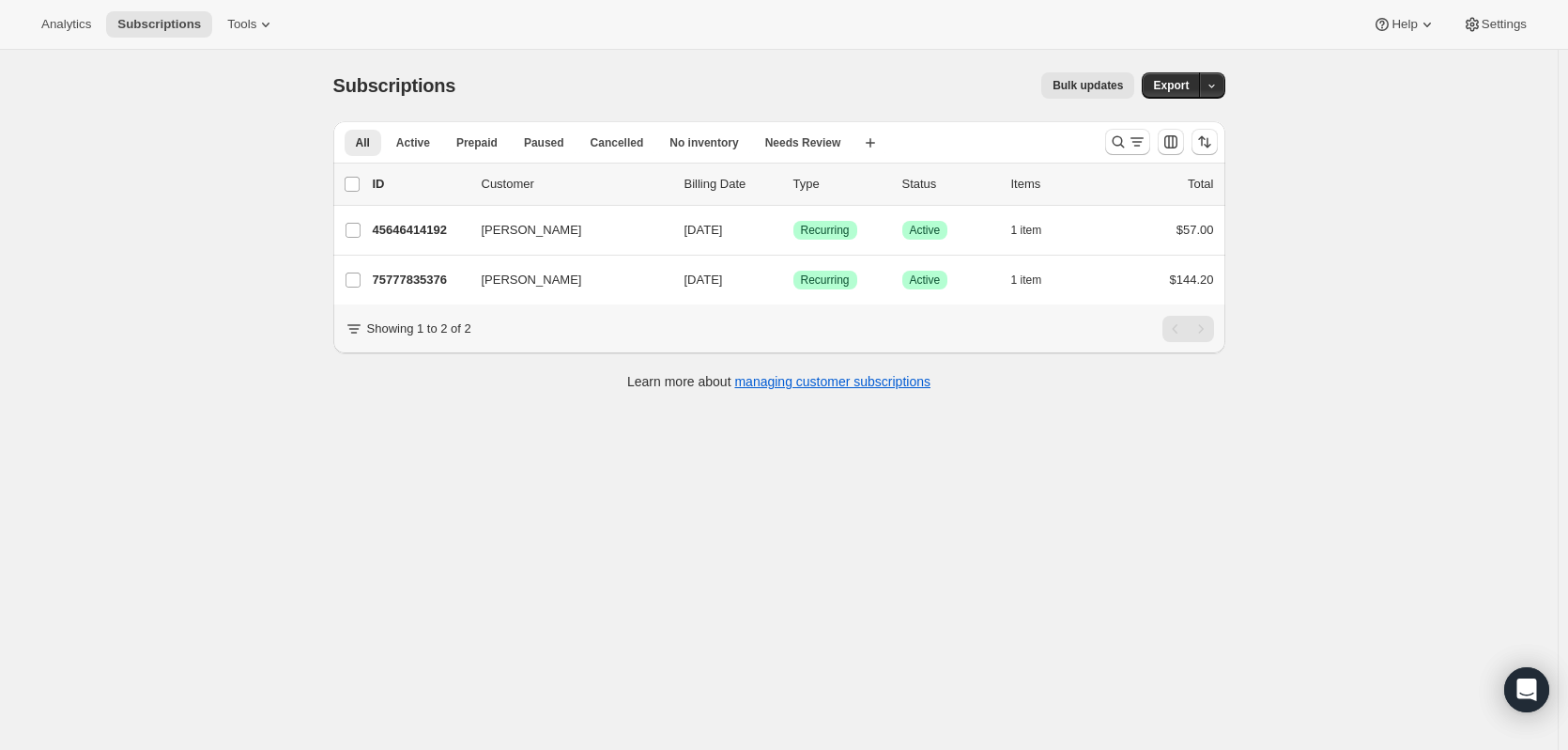
click at [431, 277] on p "75777835376" at bounding box center [419, 280] width 94 height 19
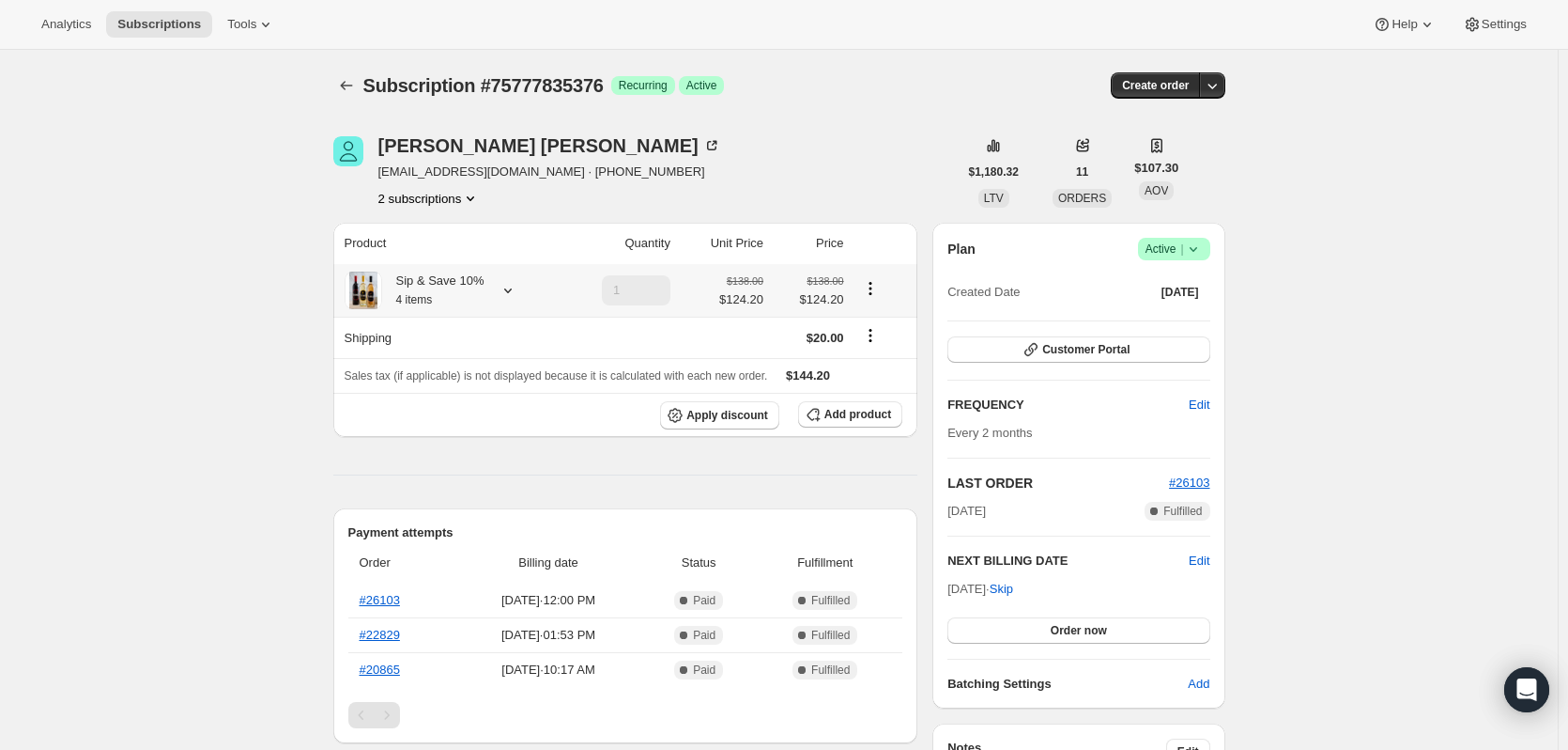
click at [508, 292] on icon at bounding box center [508, 291] width 8 height 5
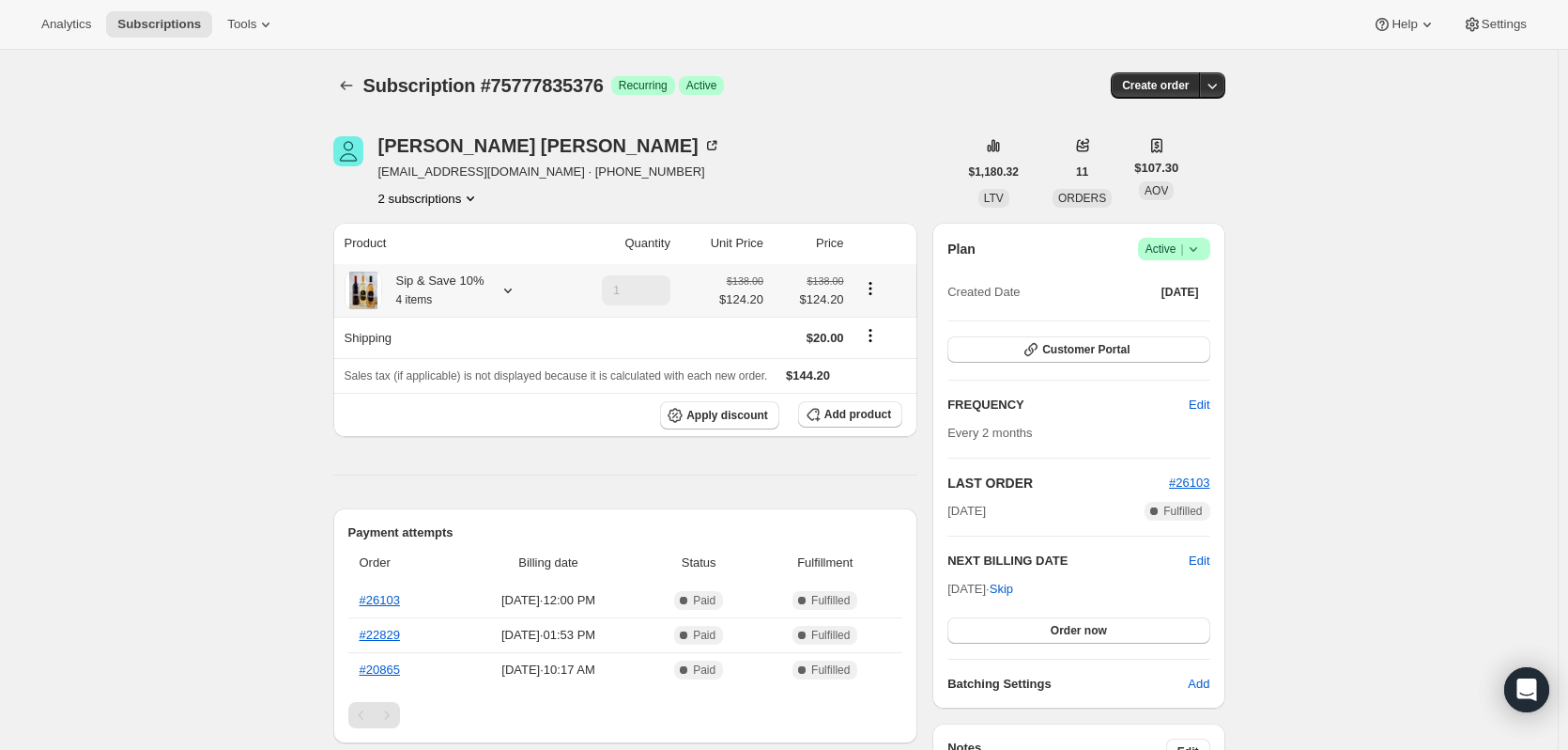
click at [506, 289] on icon at bounding box center [507, 290] width 19 height 19
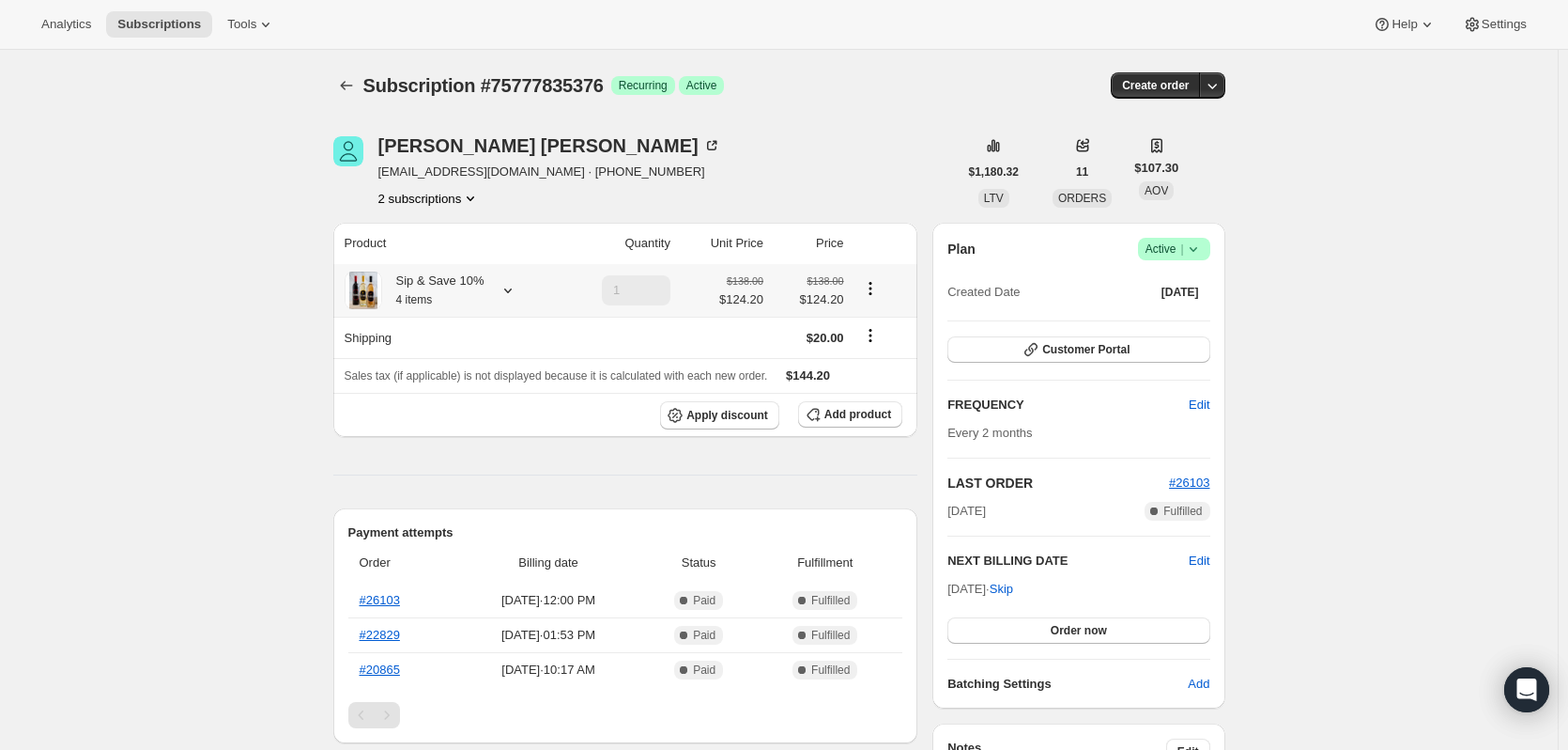
click at [871, 290] on icon "Product actions" at bounding box center [869, 288] width 3 height 3
click at [890, 86] on div "Subscription #75777835376 Success Recurring Success Active" at bounding box center [635, 85] width 544 height 26
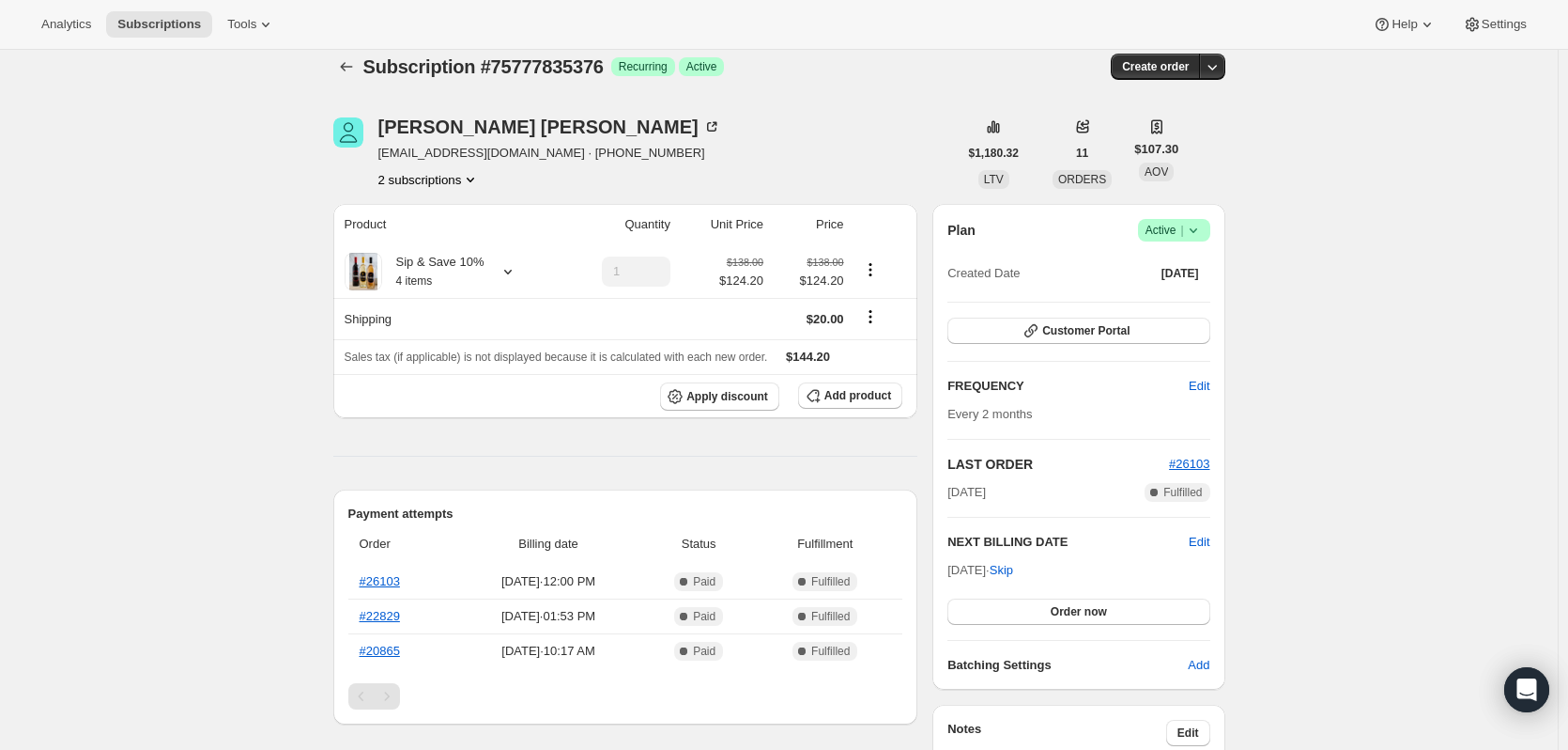
scroll to position [15, 0]
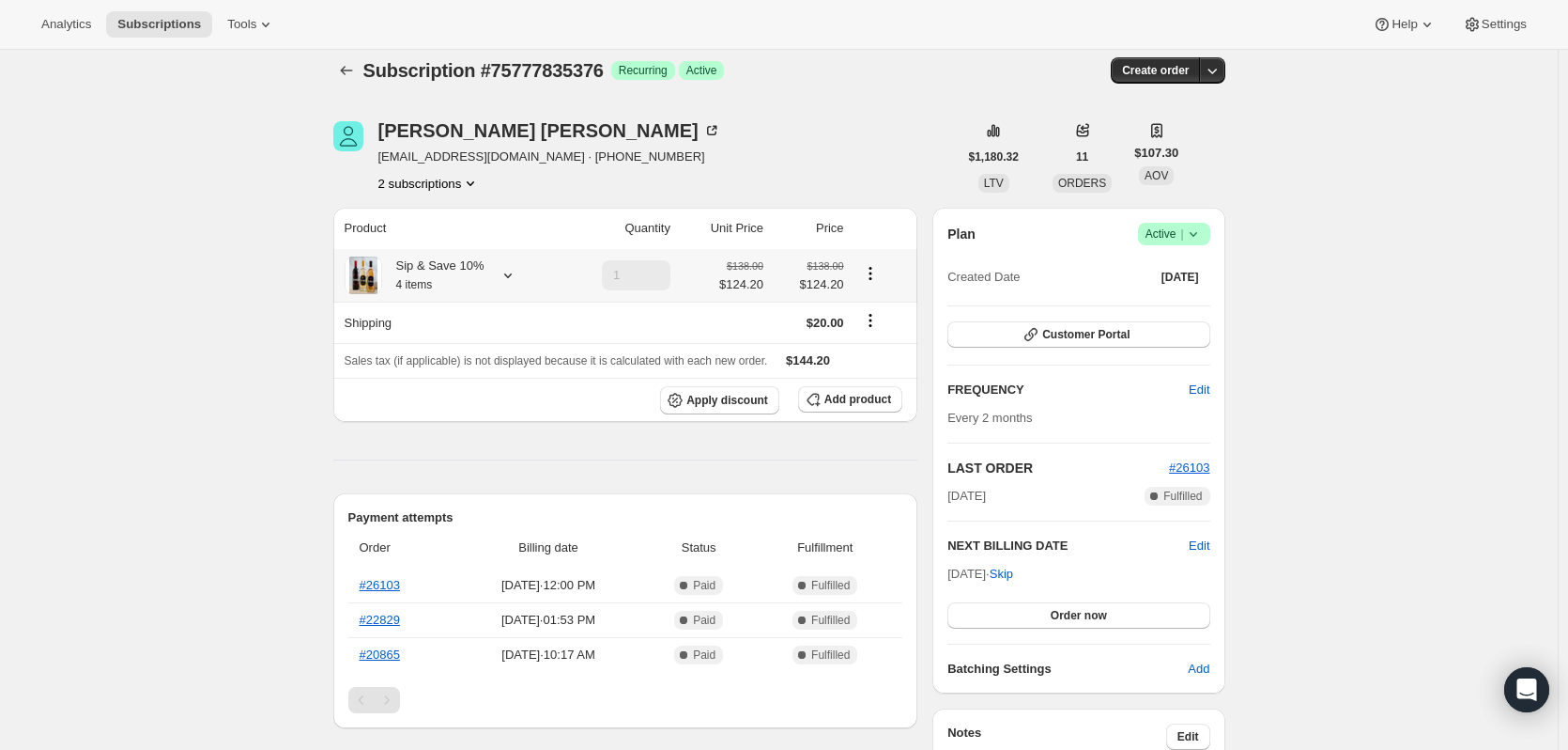
click at [871, 270] on icon "Product actions" at bounding box center [869, 273] width 19 height 19
click at [888, 359] on div "Sales tax (if applicable) is not displayed because it is calculated with each n…" at bounding box center [625, 361] width 562 height 19
click at [504, 273] on icon at bounding box center [507, 275] width 19 height 19
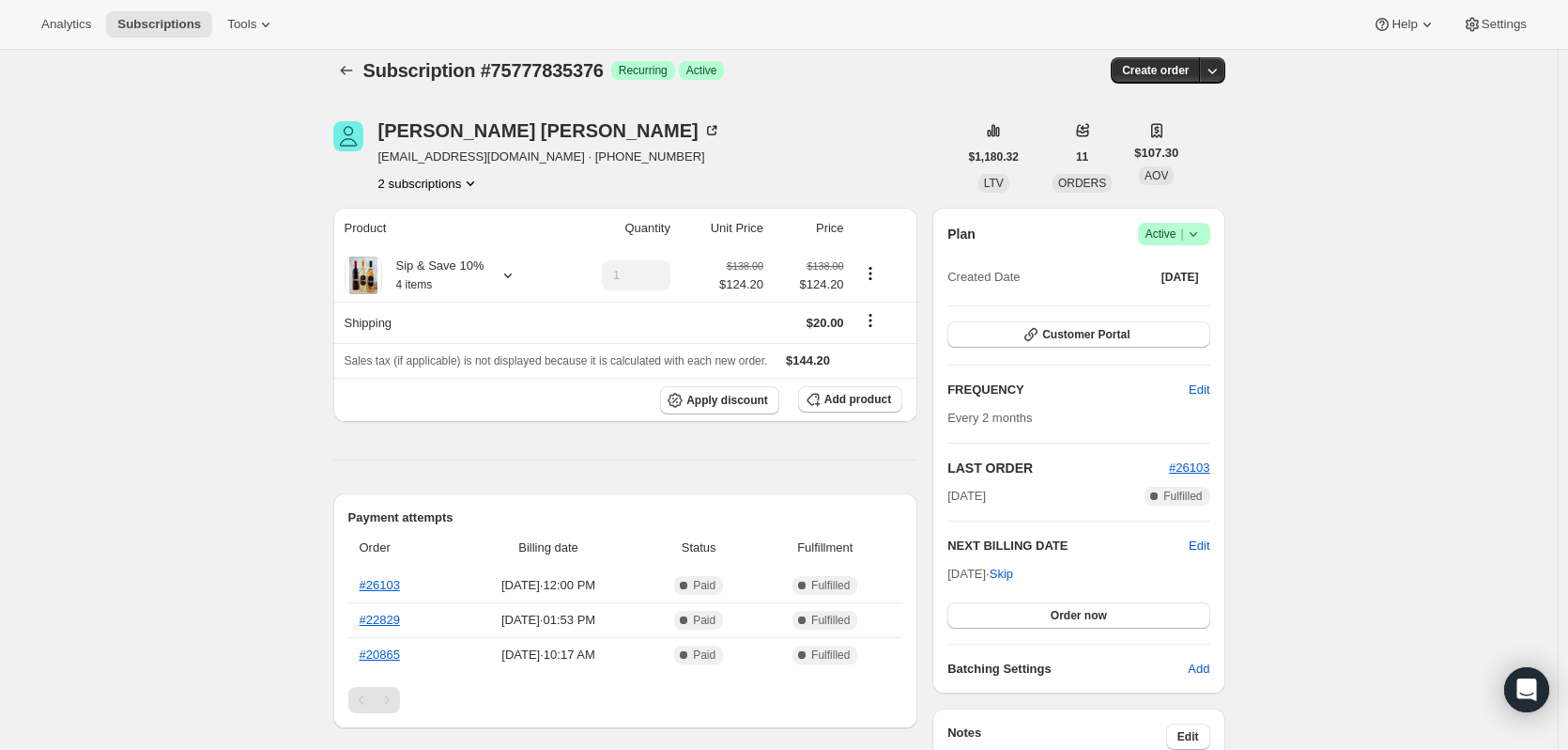
click at [346, 64] on icon "Subscriptions" at bounding box center [346, 70] width 19 height 19
